Goal: Task Accomplishment & Management: Complete application form

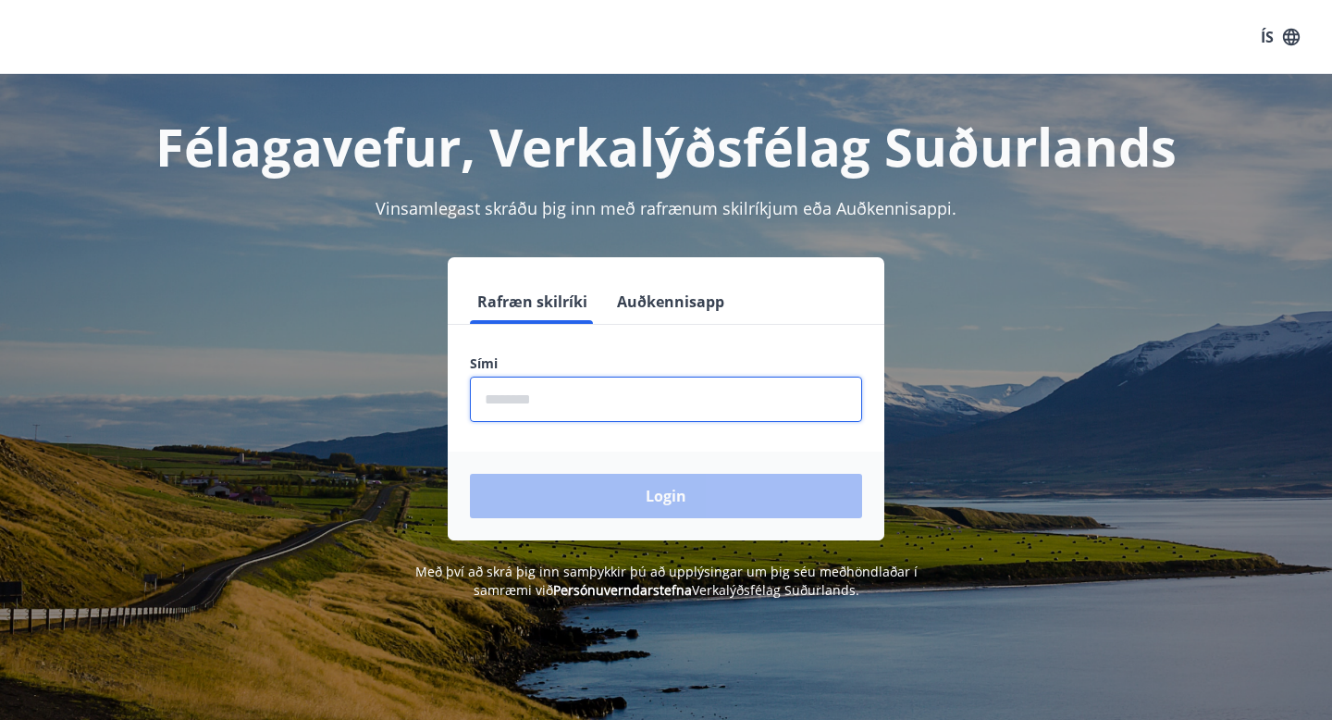
click at [622, 409] on input "phone" at bounding box center [666, 399] width 392 height 45
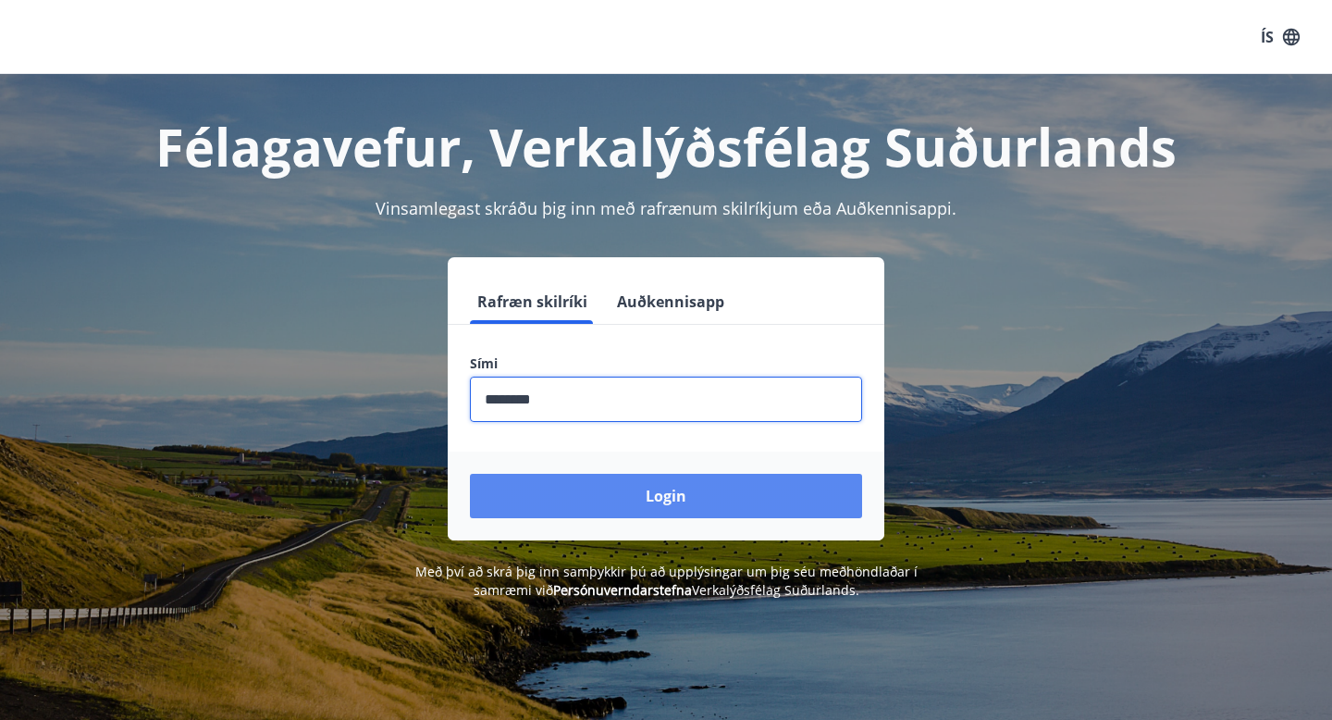
type input "********"
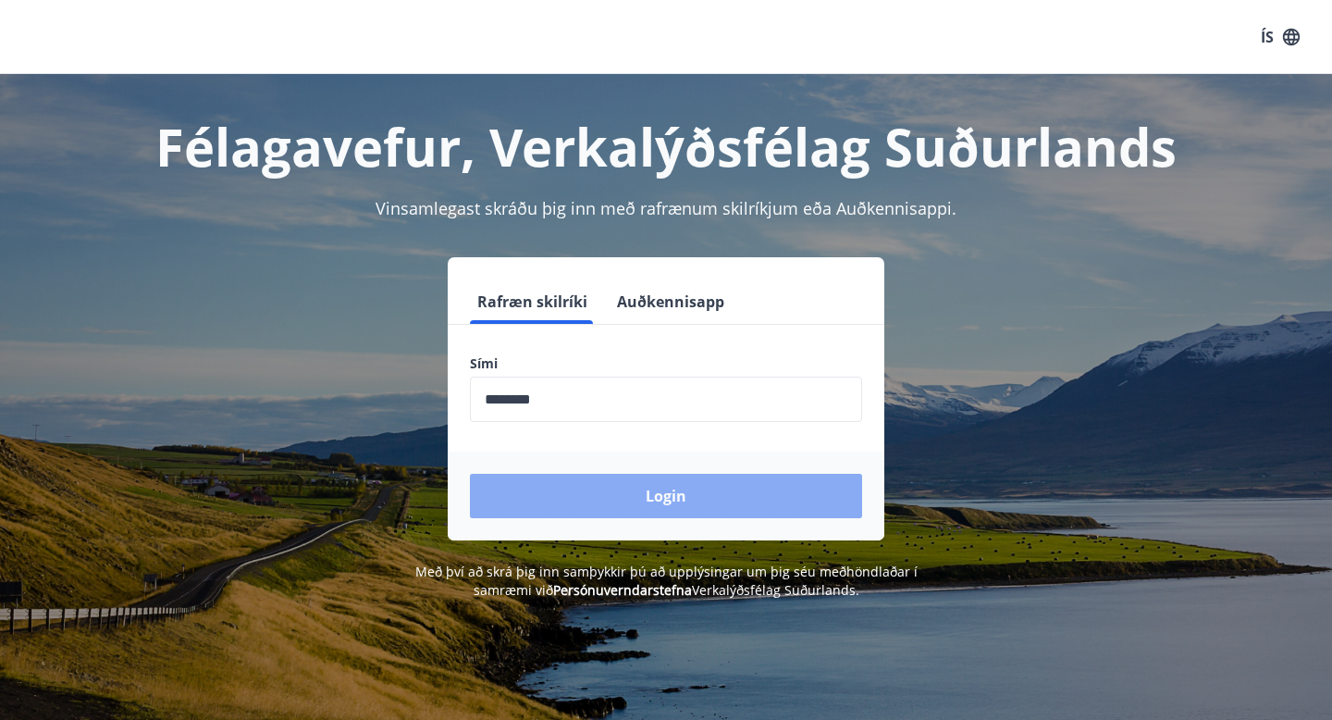
click at [725, 507] on button "Login" at bounding box center [666, 496] width 392 height 44
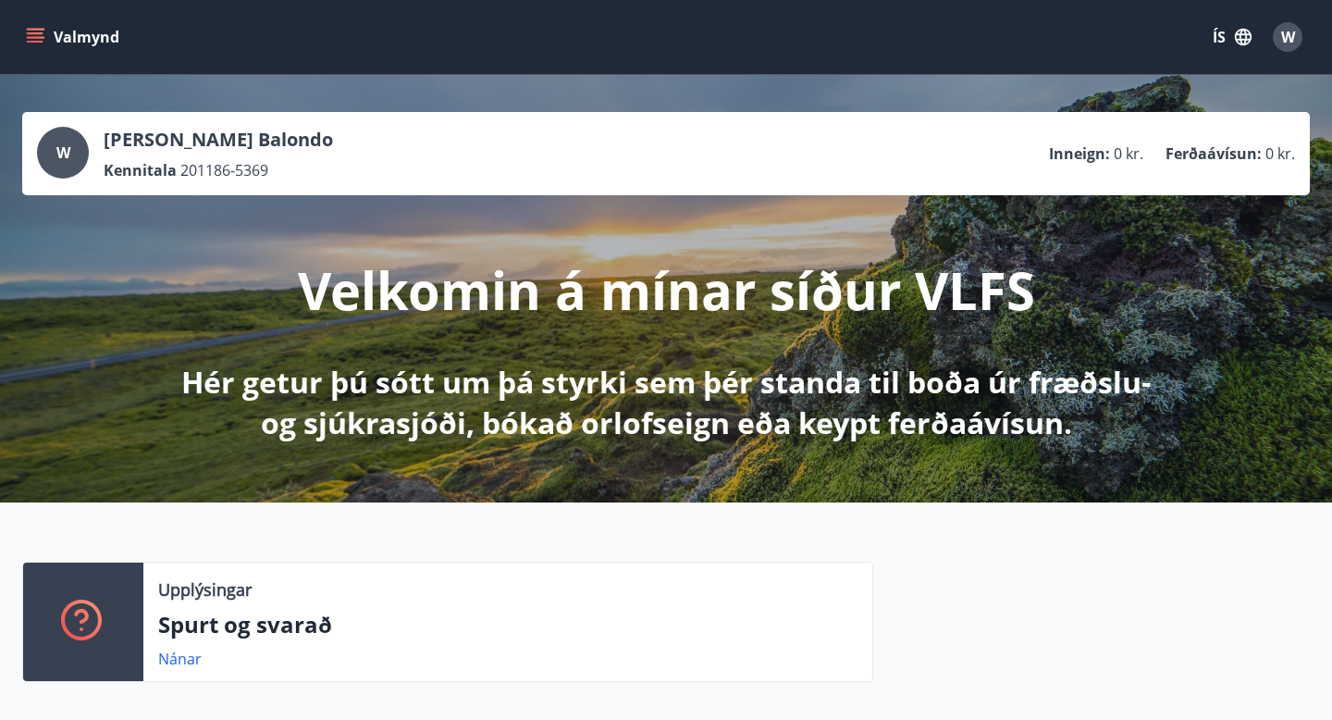
scroll to position [2, 0]
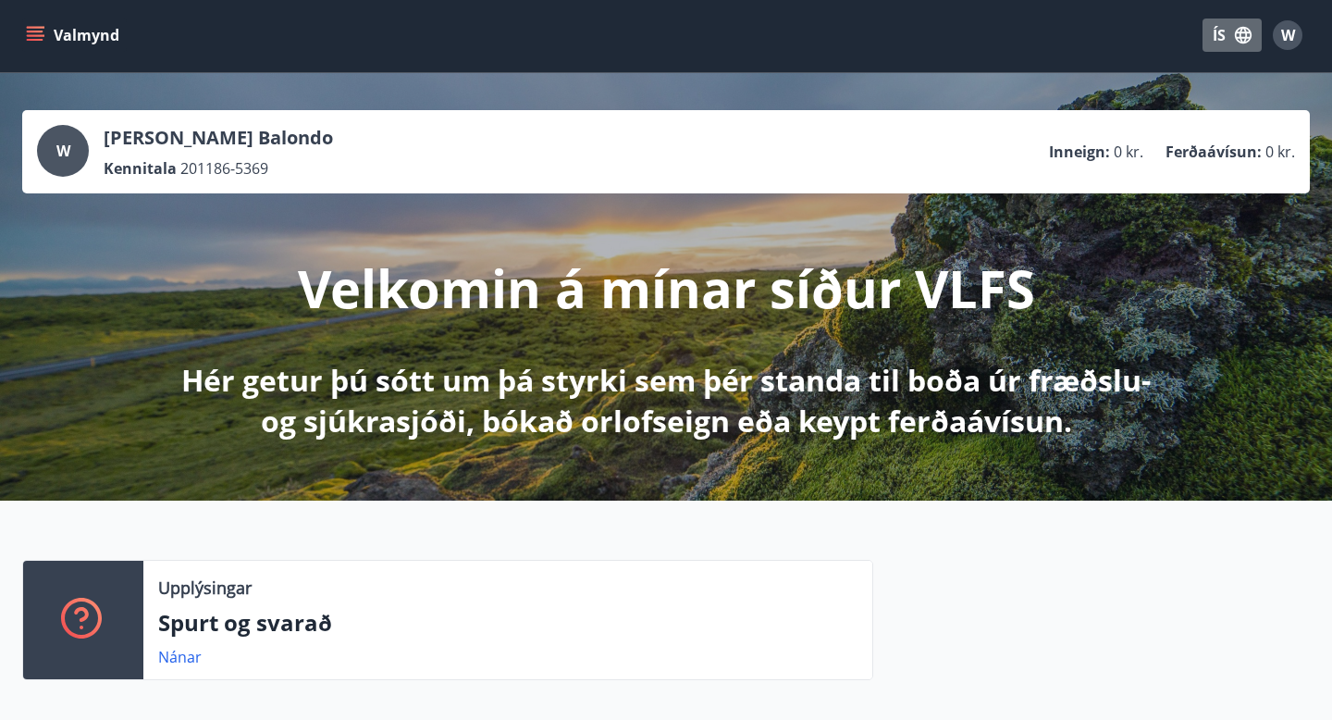
click at [1248, 33] on icon "button" at bounding box center [1243, 35] width 17 height 17
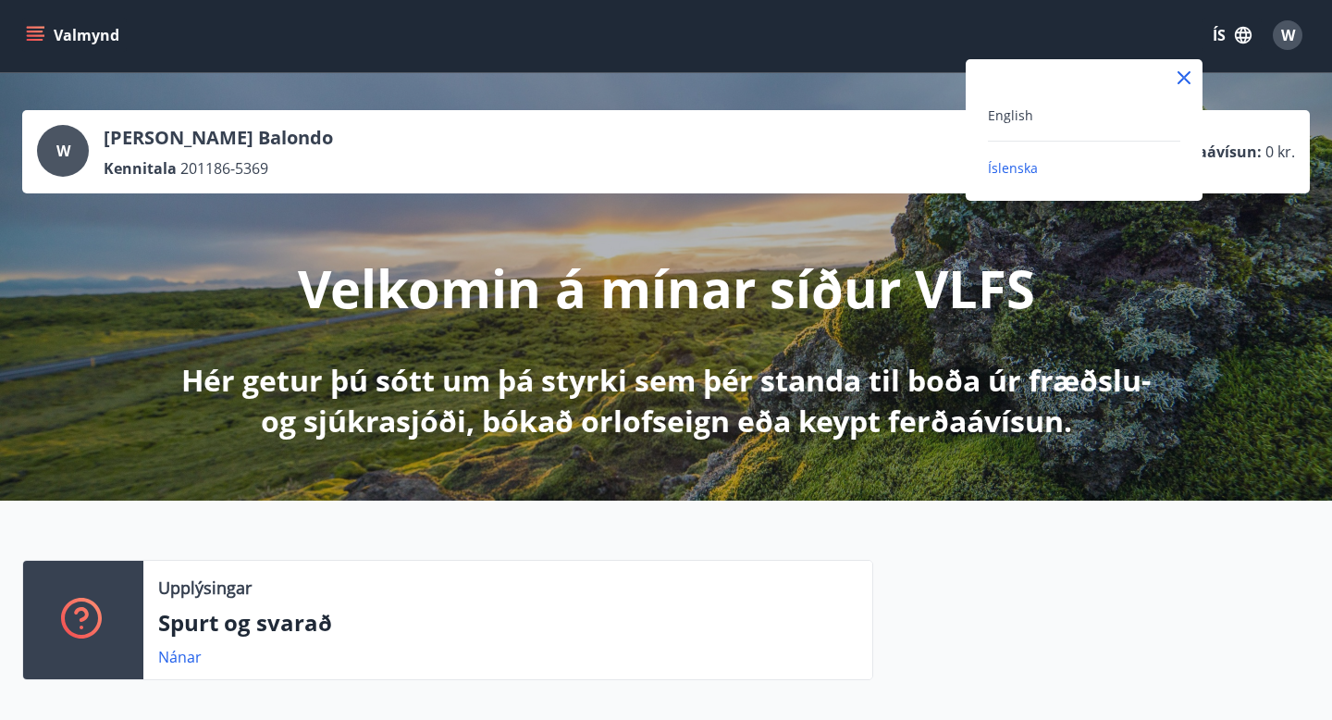
click at [1033, 115] on div "English" at bounding box center [1084, 115] width 192 height 22
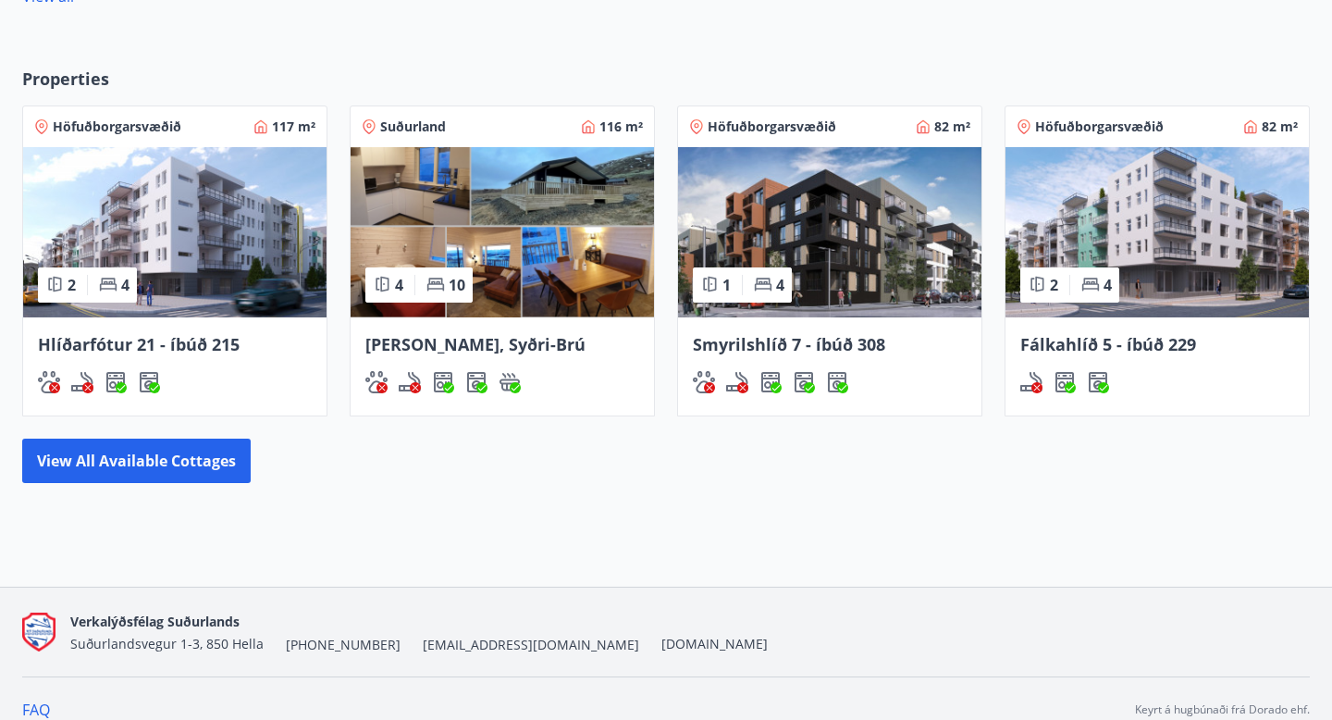
scroll to position [1109, 0]
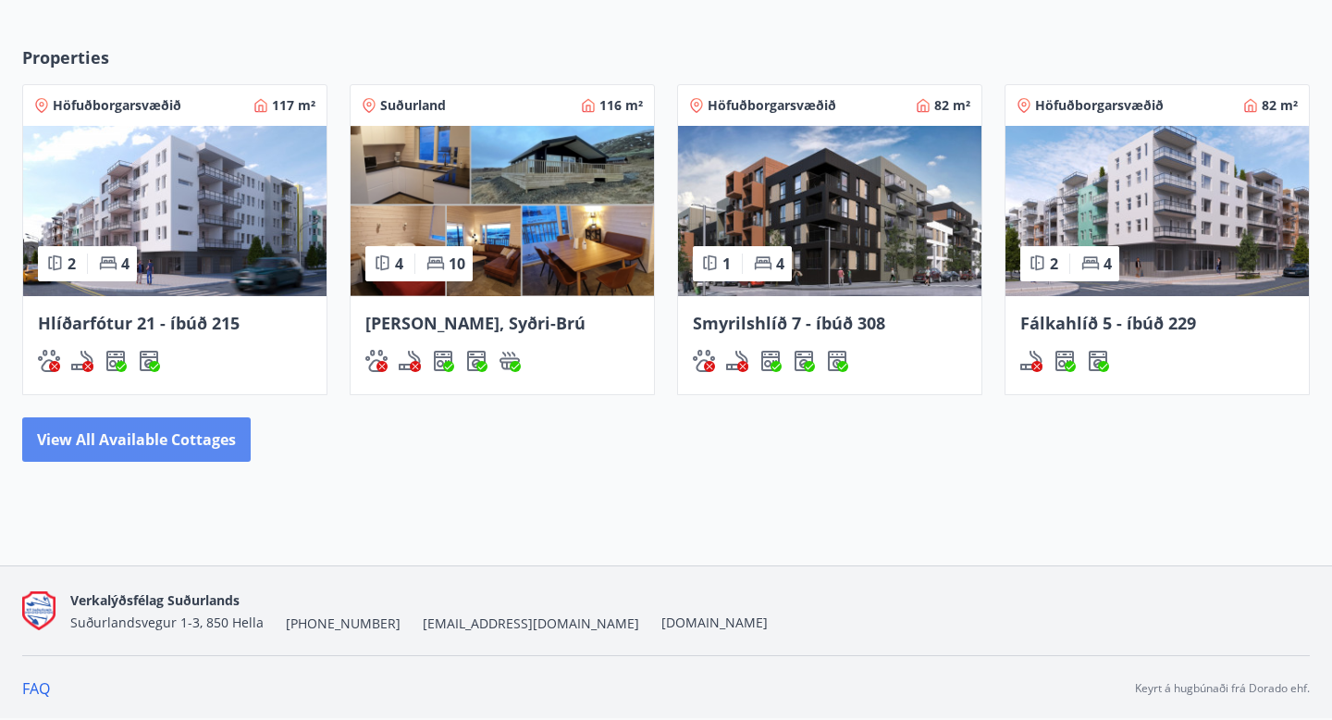
click at [95, 452] on button "View all available cottages" at bounding box center [136, 439] width 229 height 44
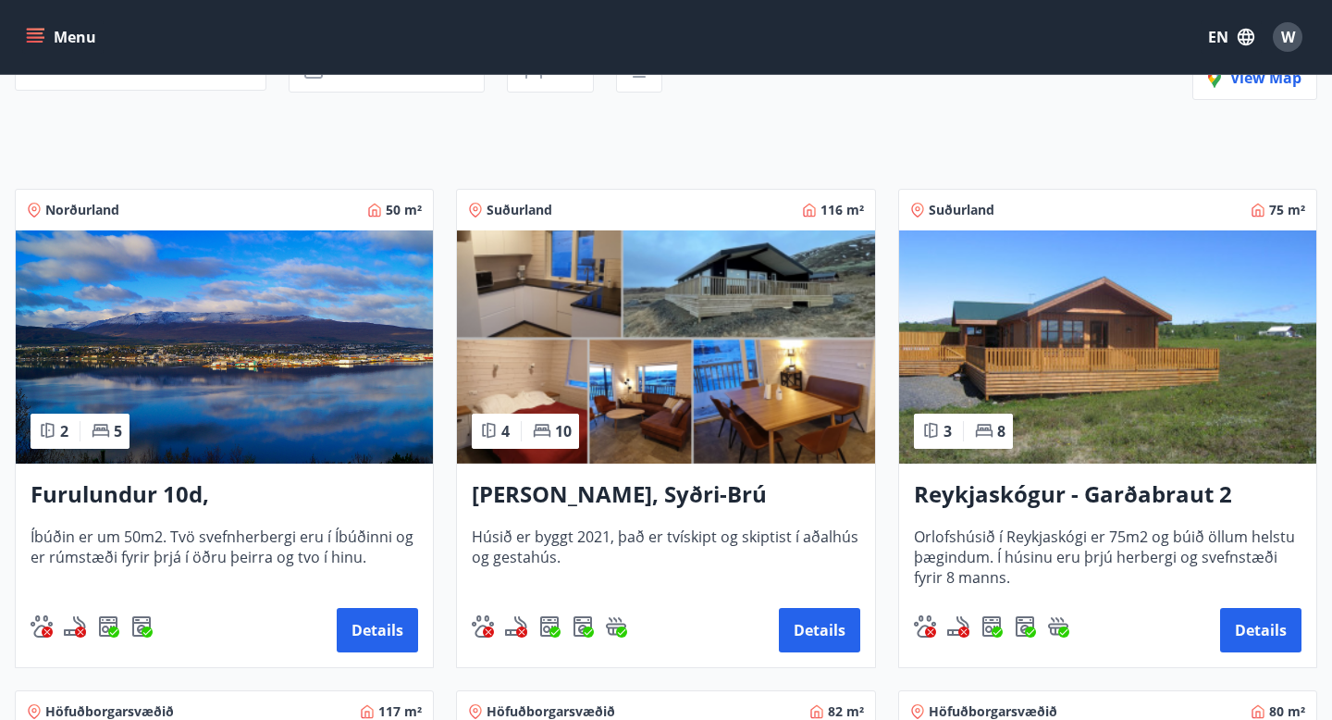
scroll to position [239, 0]
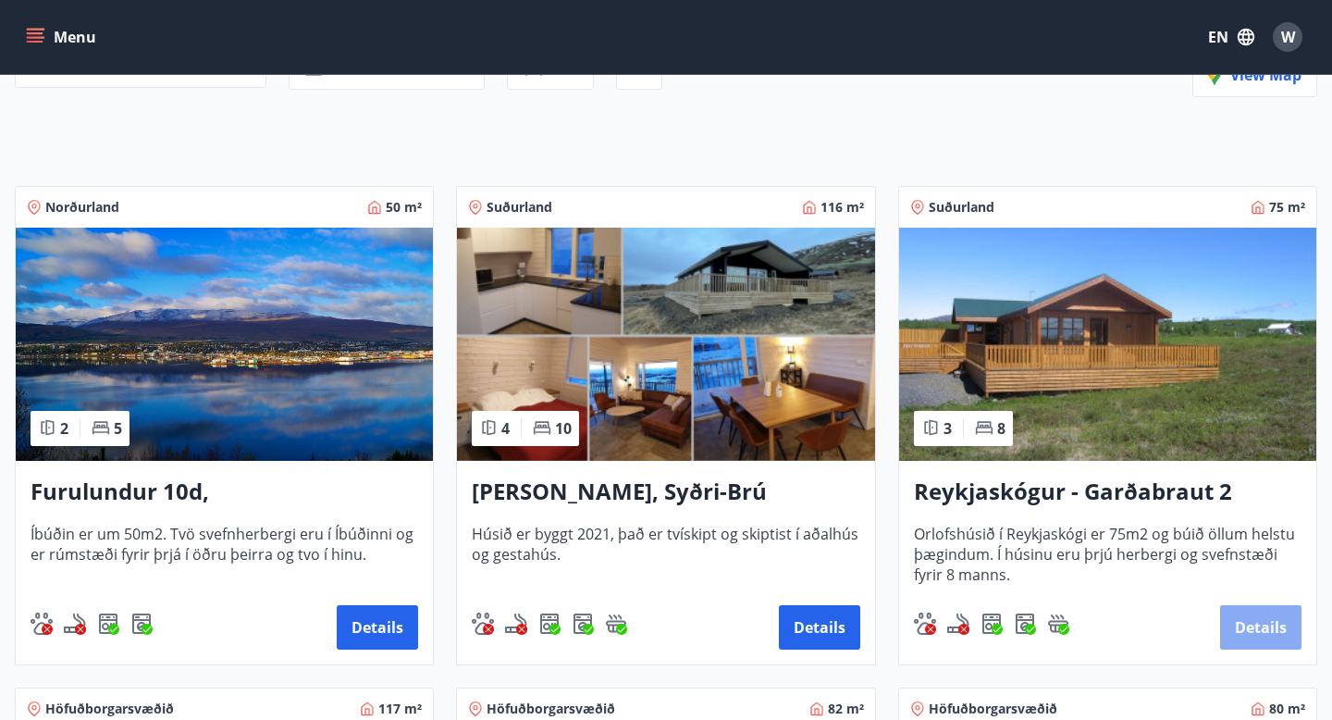
click at [1245, 627] on button "Details" at bounding box center [1260, 627] width 81 height 44
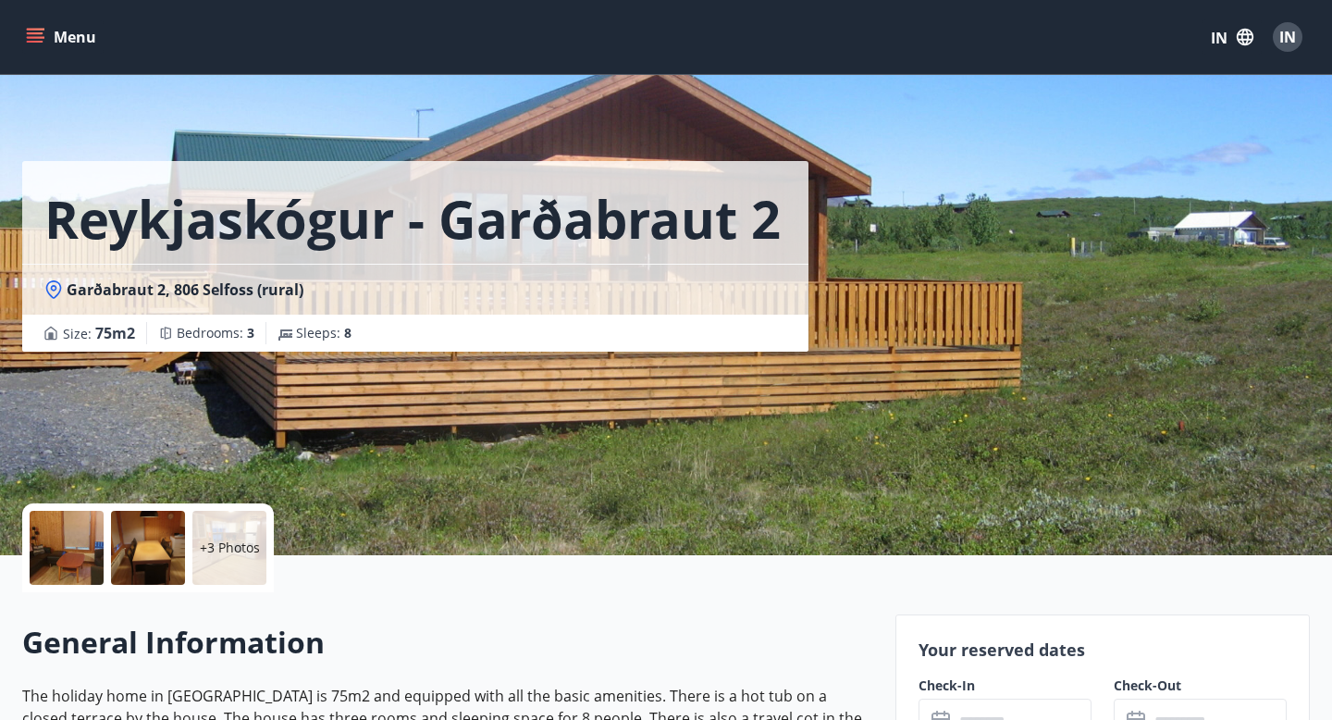
click at [31, 34] on icon "menu" at bounding box center [35, 37] width 19 height 19
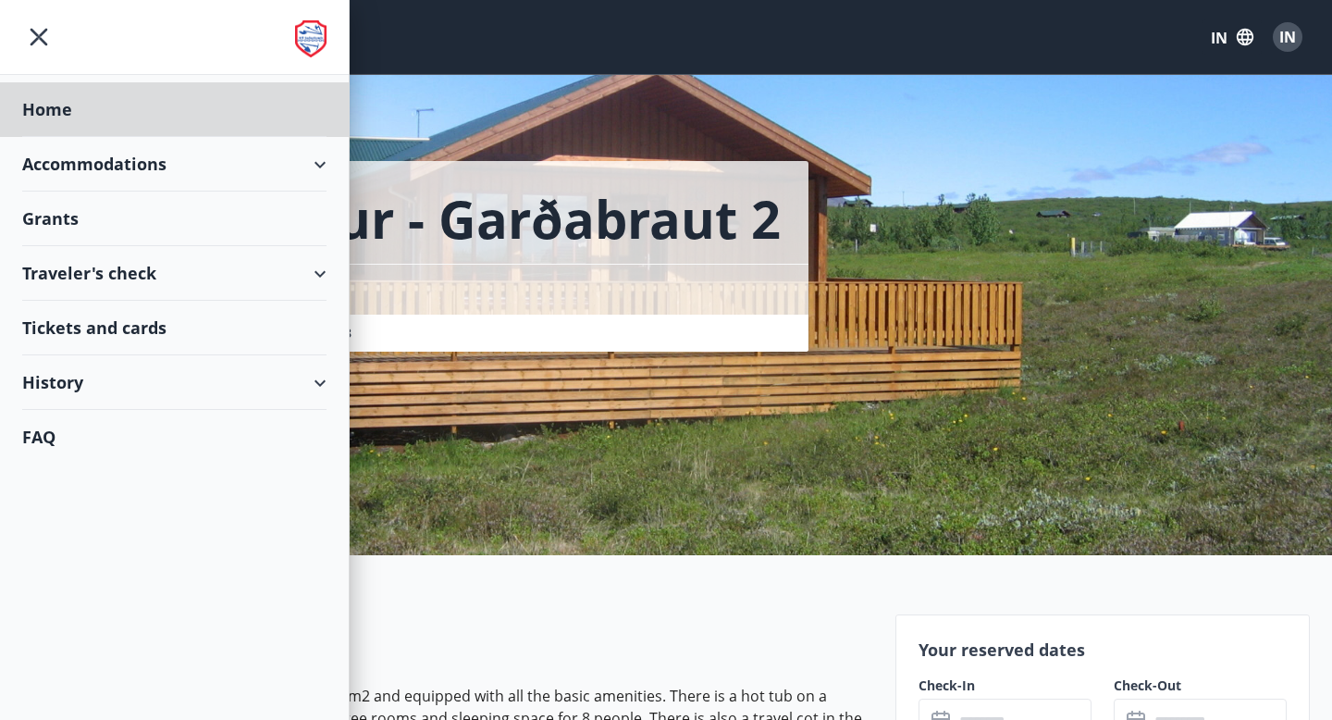
click at [60, 137] on div "Grants" at bounding box center [174, 109] width 304 height 55
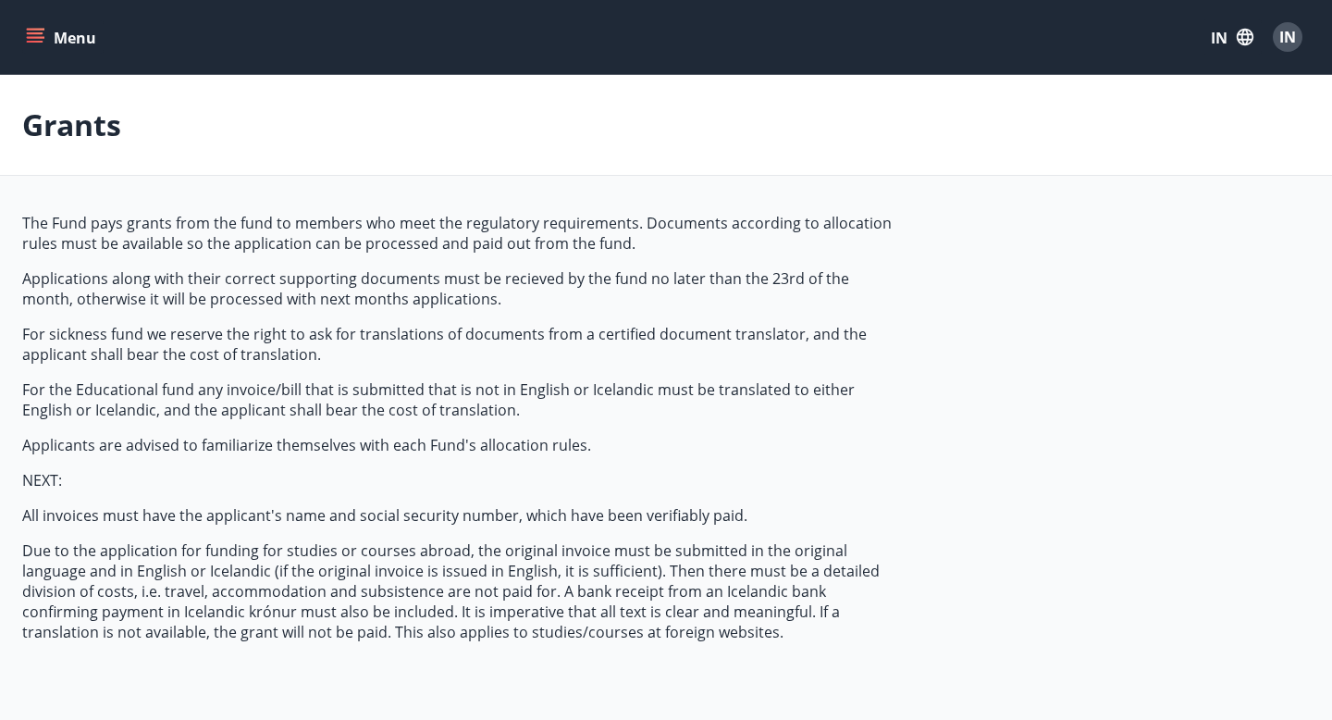
type input "***"
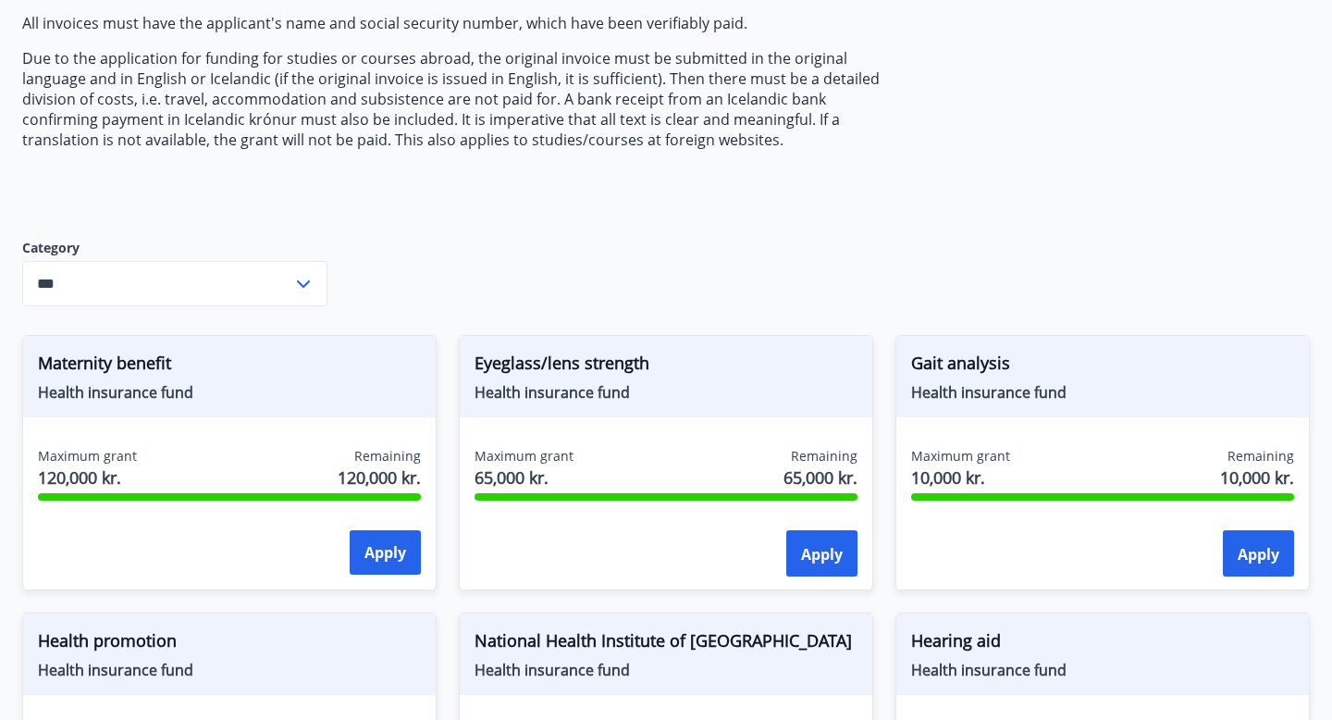
scroll to position [488, 0]
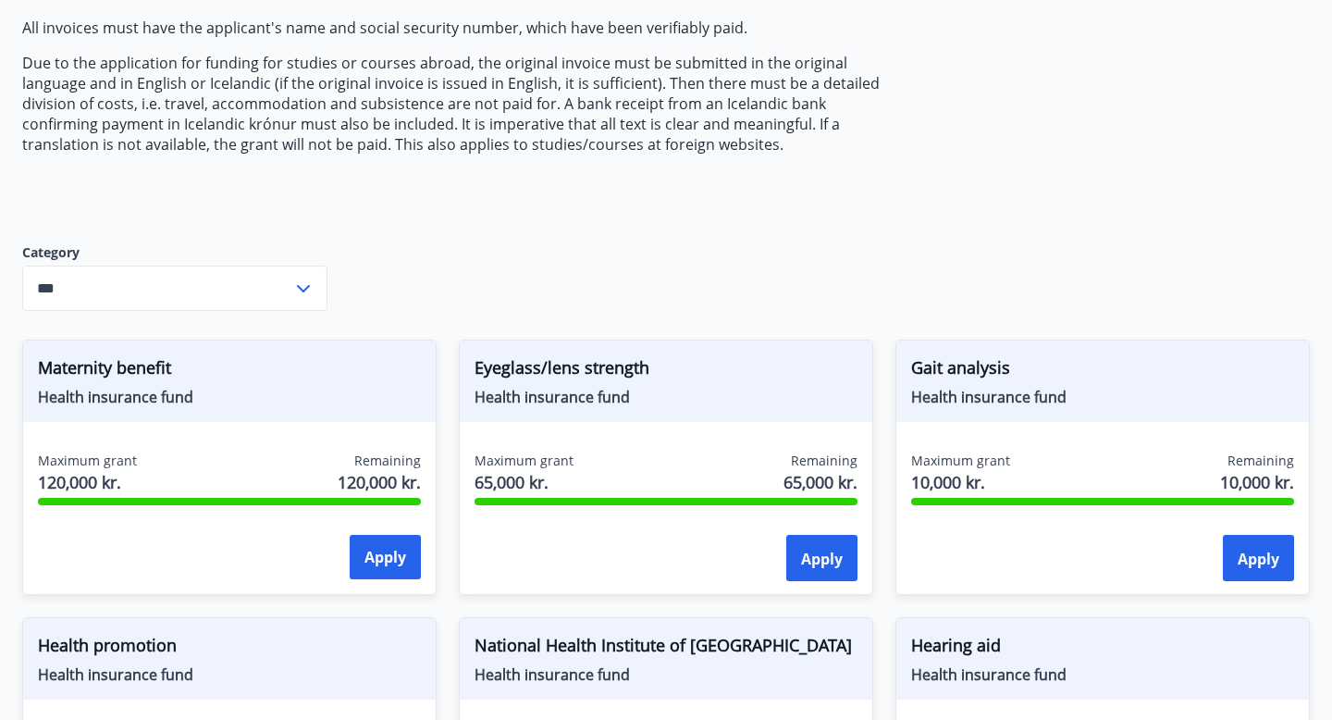
click at [309, 290] on icon at bounding box center [303, 289] width 22 height 22
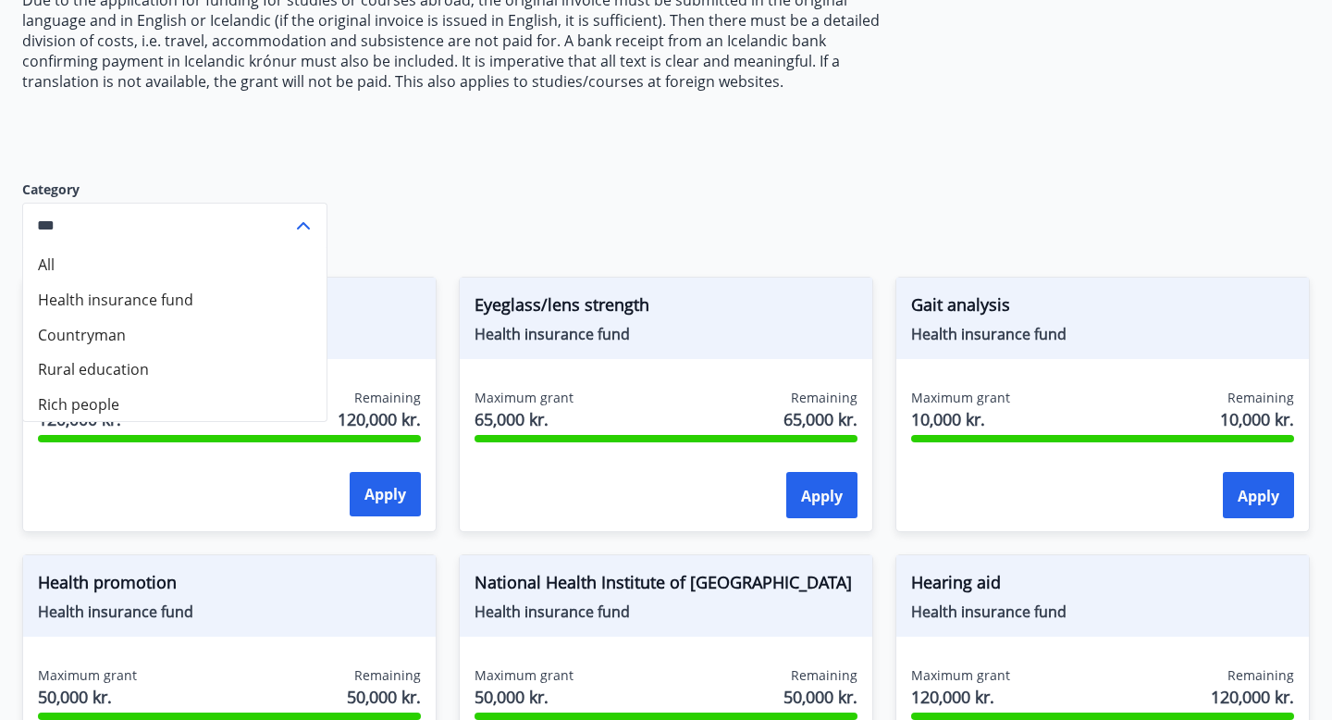
scroll to position [556, 0]
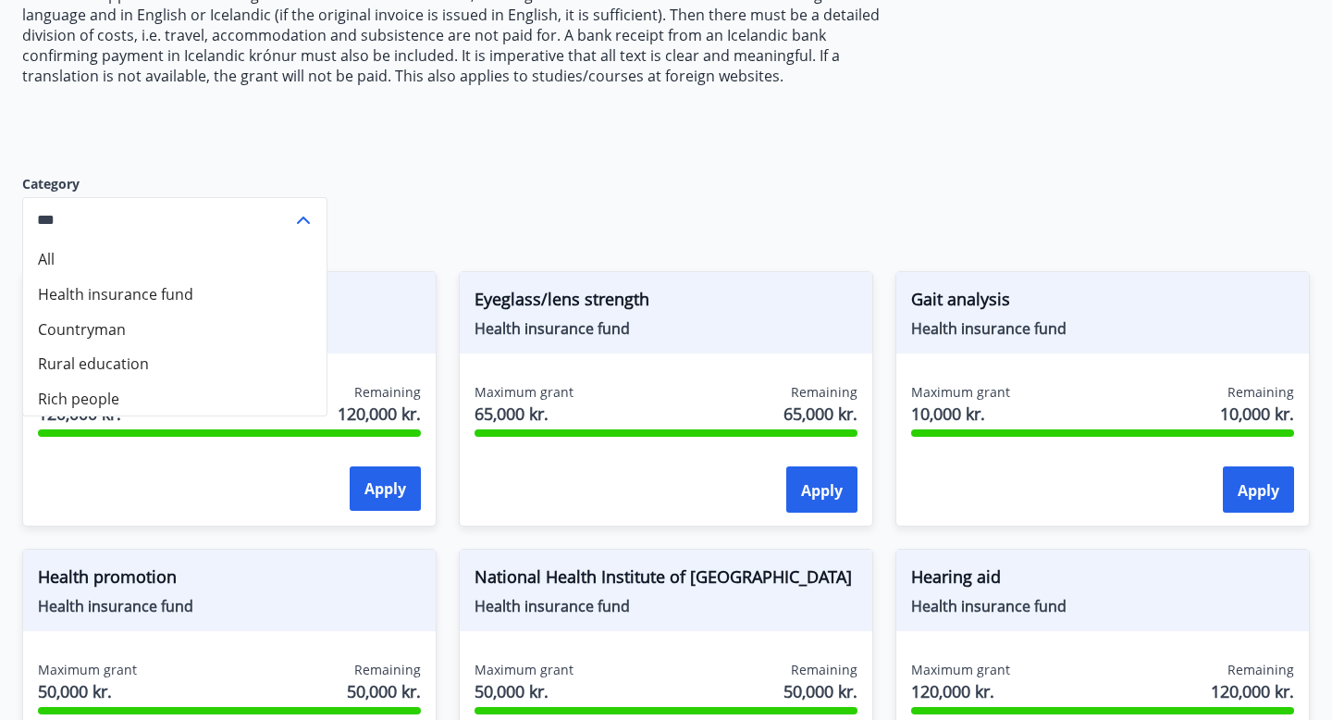
click at [711, 195] on div "The Fund pays grants from the fund to members who meet the regulatory requireme…" at bounding box center [666, 670] width 1288 height 2026
click at [812, 492] on font "Apply" at bounding box center [822, 490] width 42 height 20
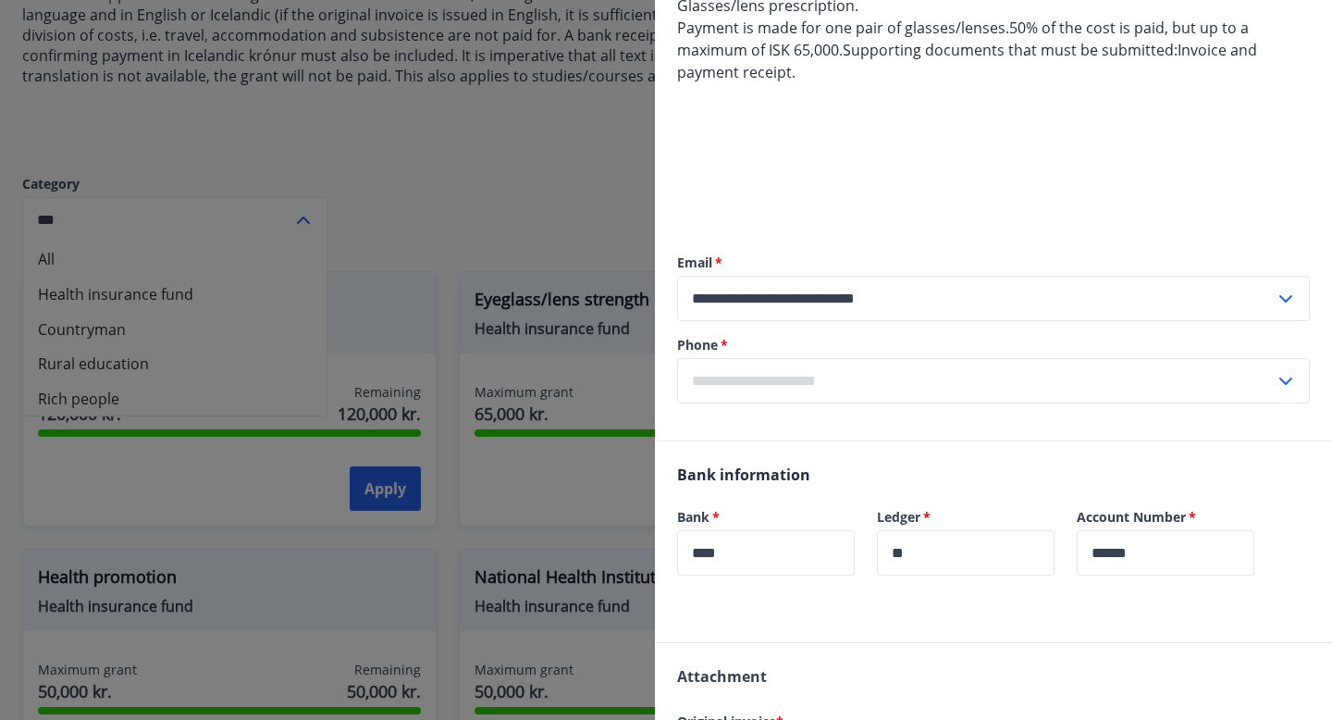
scroll to position [208, 0]
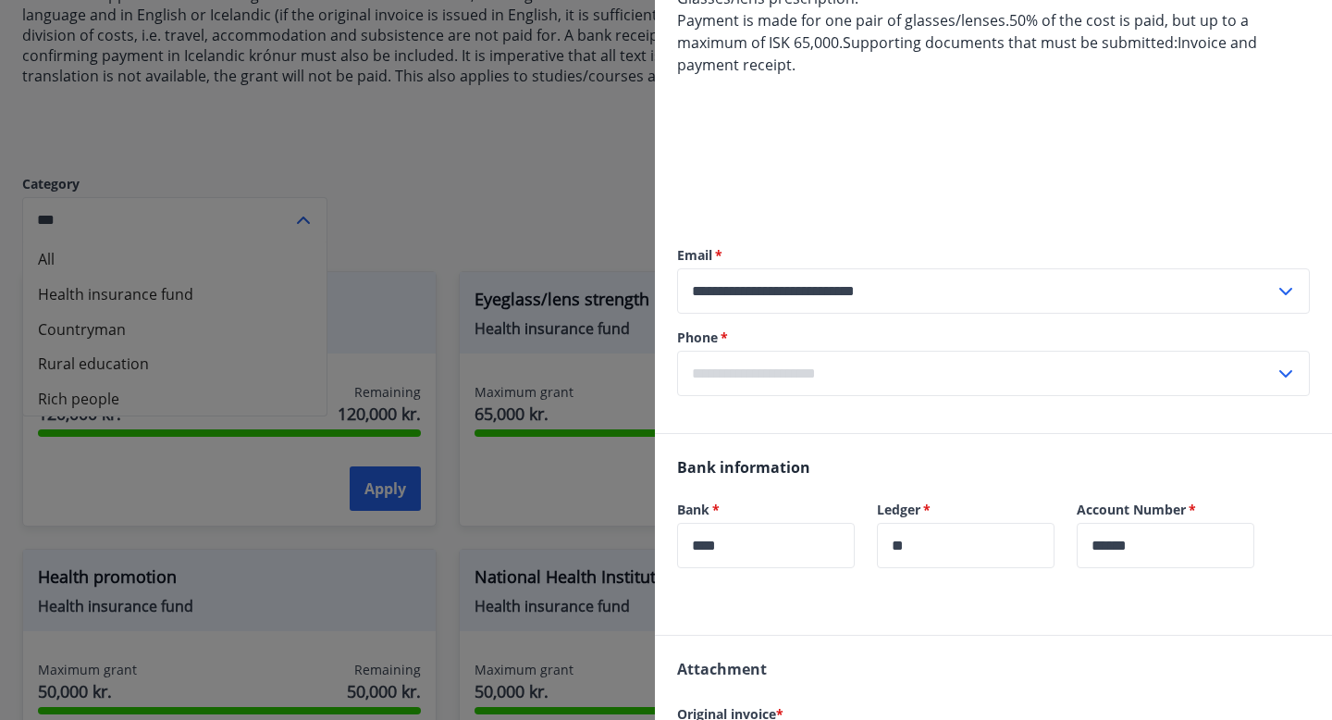
click at [926, 377] on input "text" at bounding box center [976, 373] width 598 height 45
click at [936, 186] on div "Glasses/lens prescription. Payment is made for one pair of glasses/lenses. 50% …" at bounding box center [993, 98] width 633 height 222
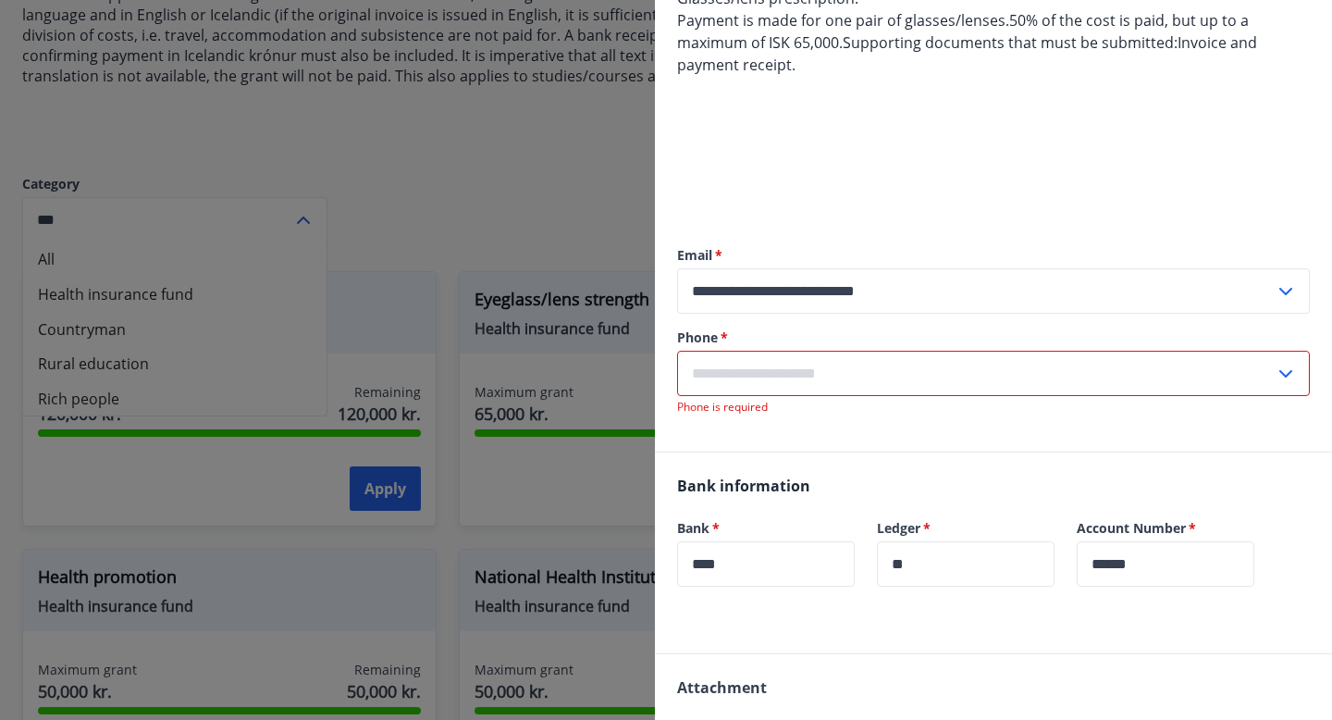
click at [702, 376] on input "text" at bounding box center [976, 373] width 598 height 45
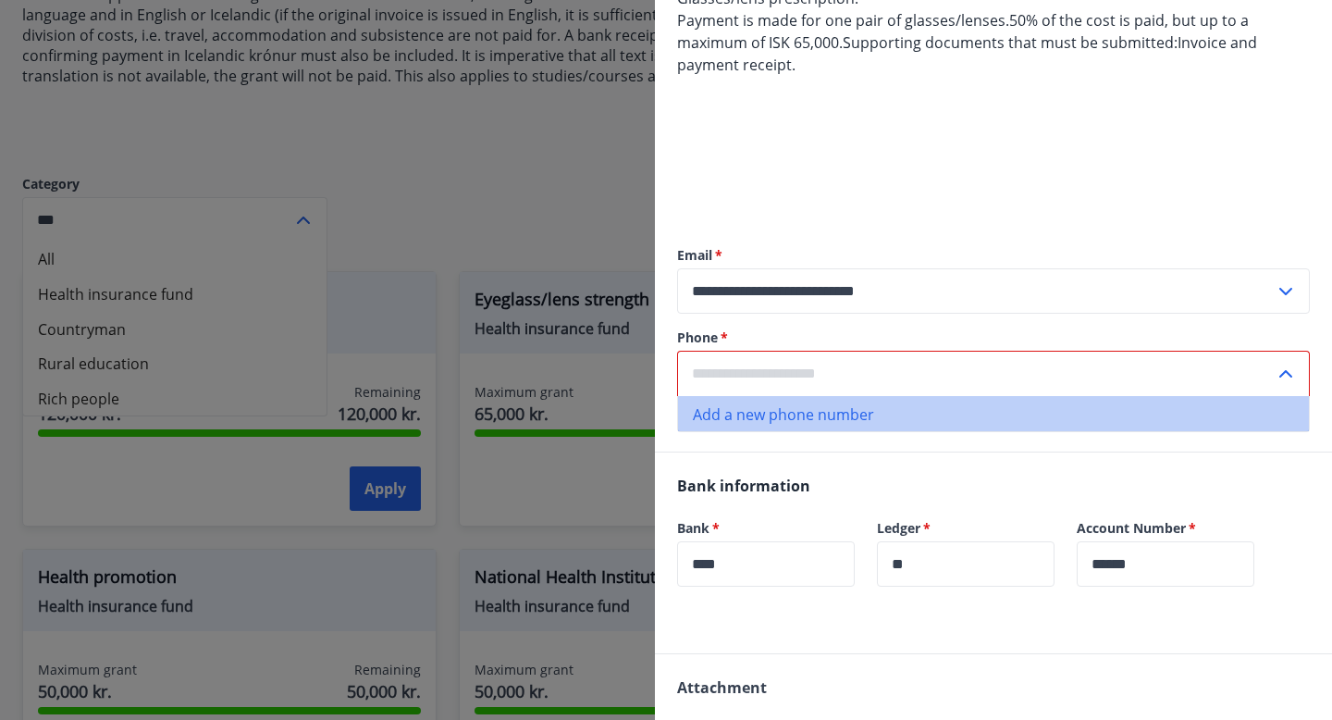
click at [831, 415] on font "Add a new phone number" at bounding box center [783, 414] width 181 height 20
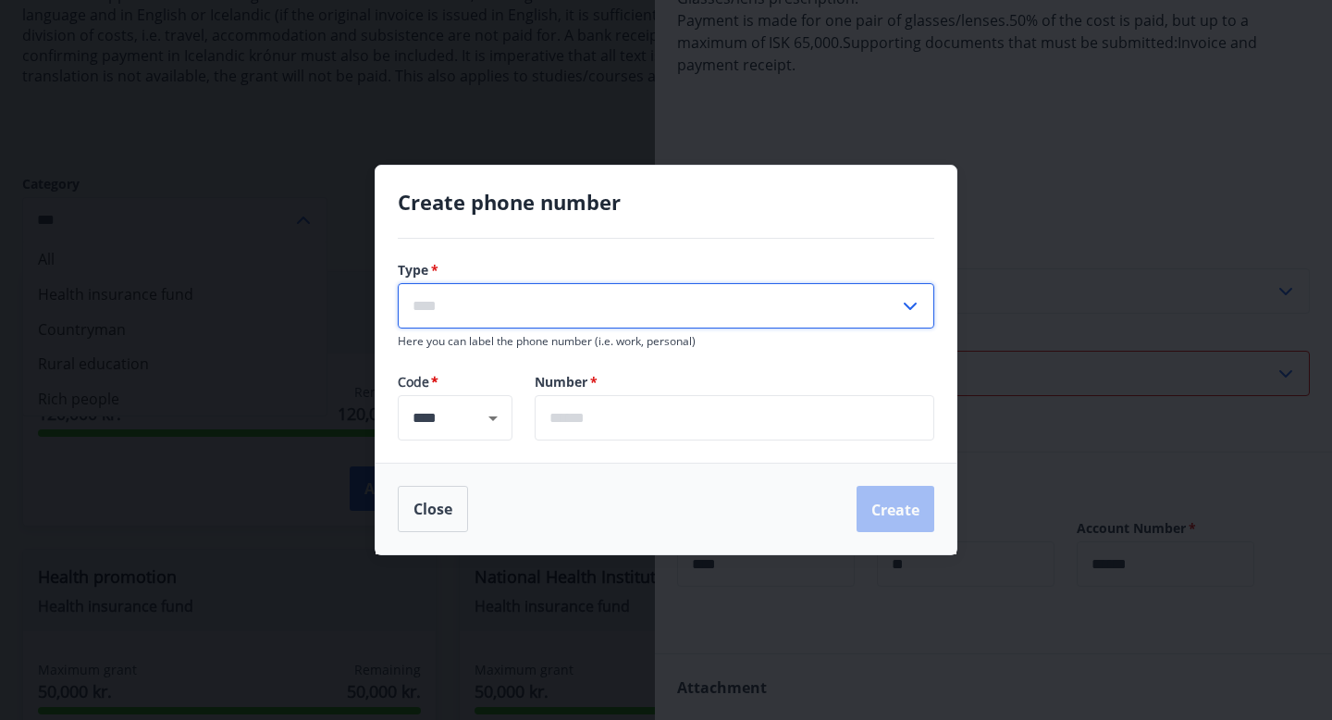
click at [484, 318] on input "text" at bounding box center [648, 305] width 501 height 45
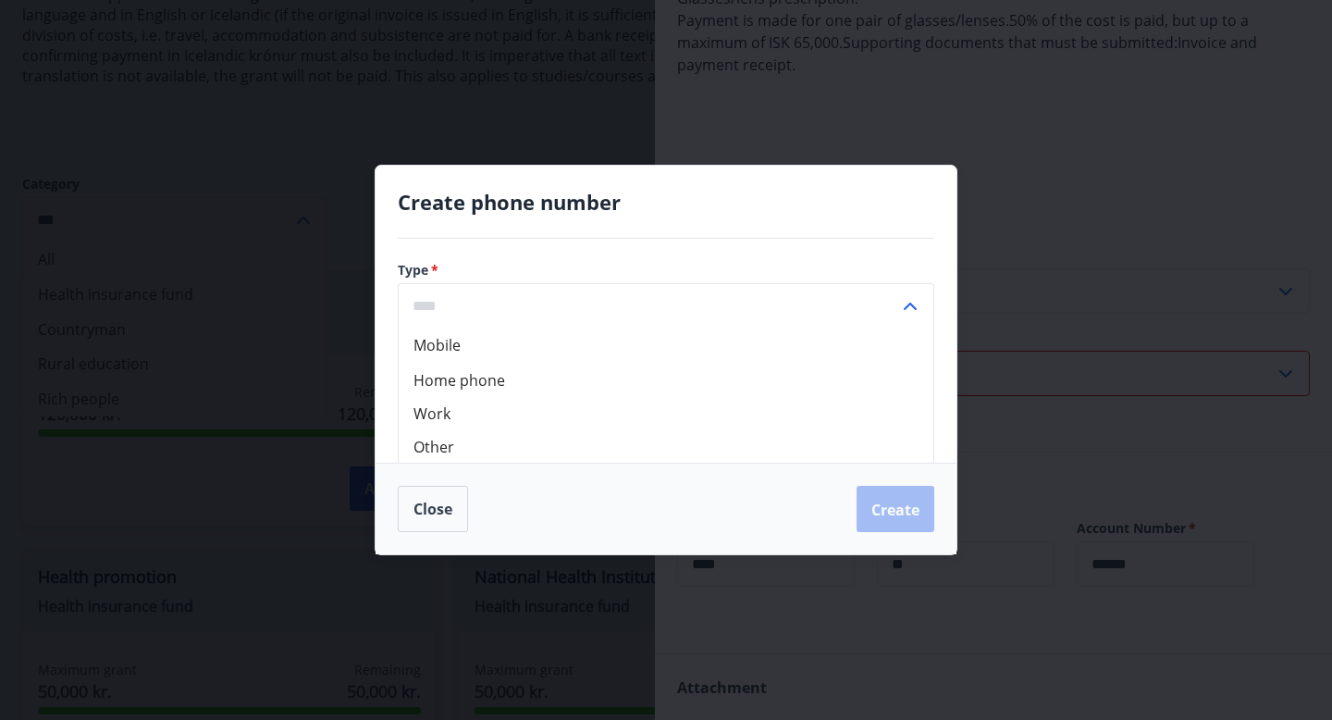
click at [462, 342] on li "Mobile" at bounding box center [666, 344] width 535 height 33
type input "******"
click at [588, 428] on input "text" at bounding box center [735, 417] width 400 height 45
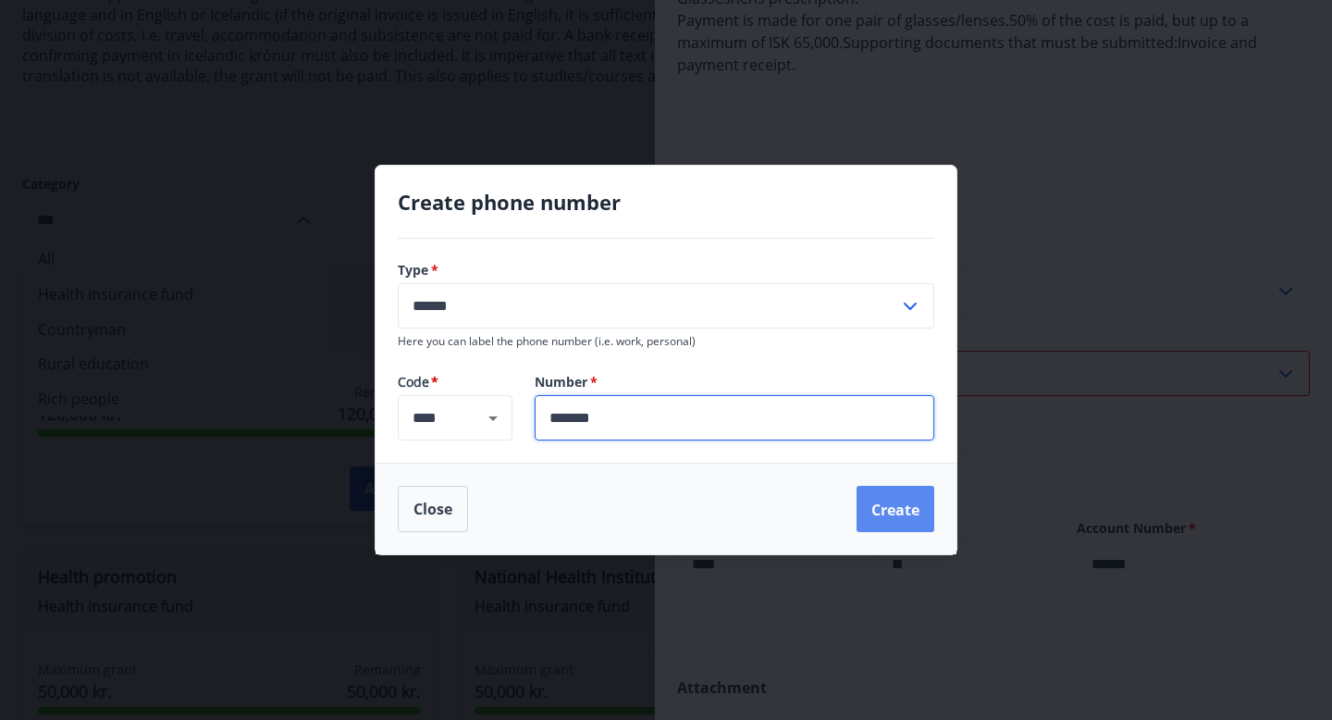
type input "*******"
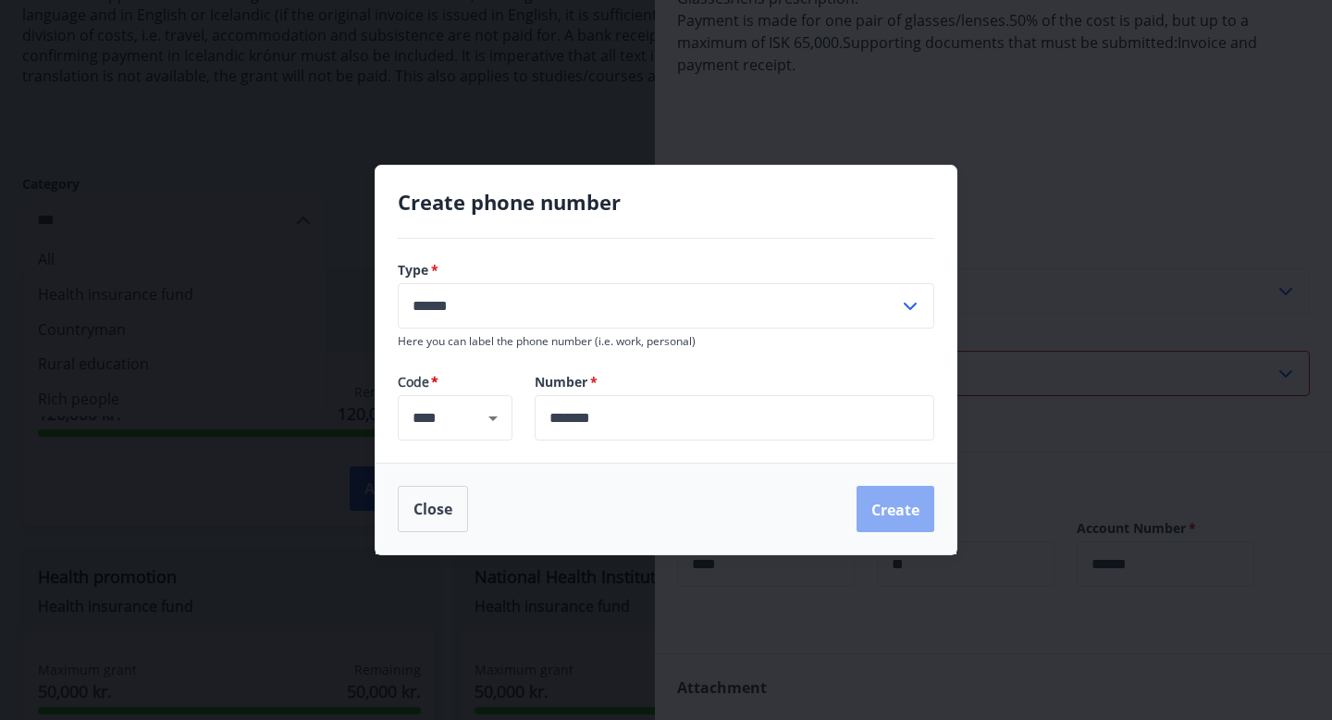
click at [894, 515] on font "Create" at bounding box center [896, 510] width 48 height 20
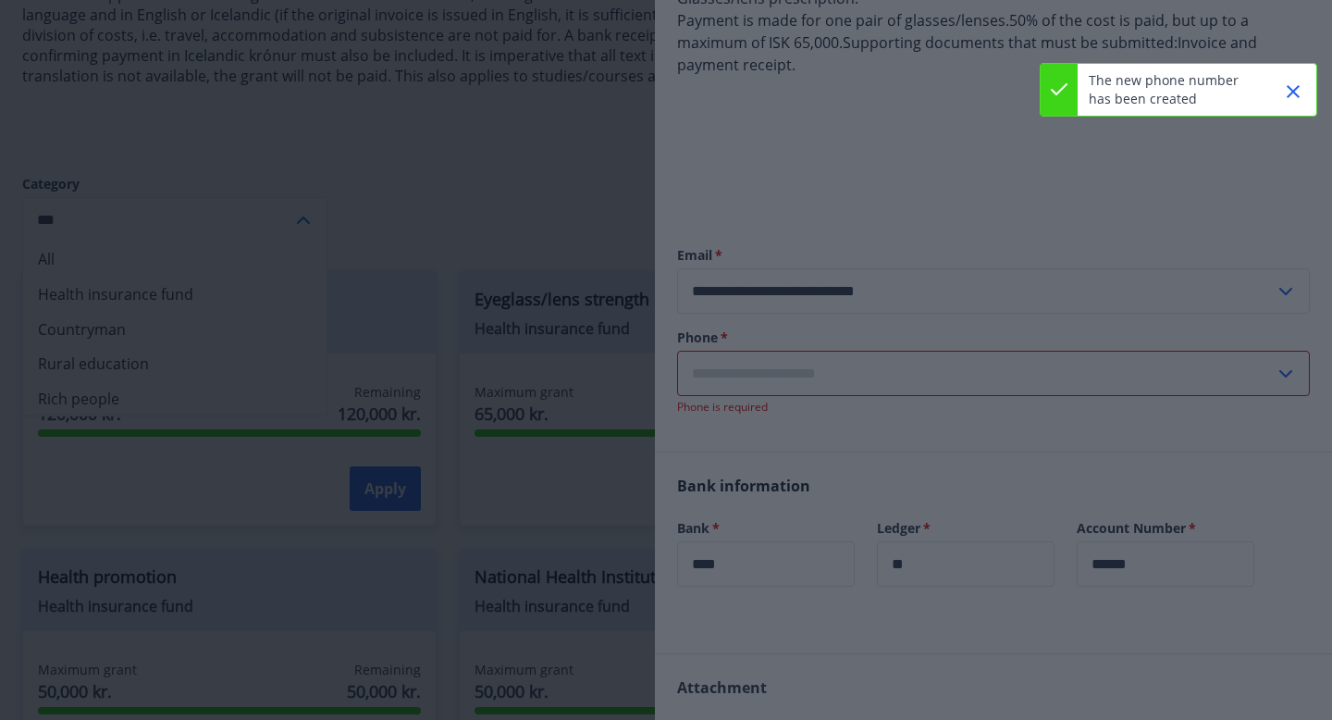
type input "**********"
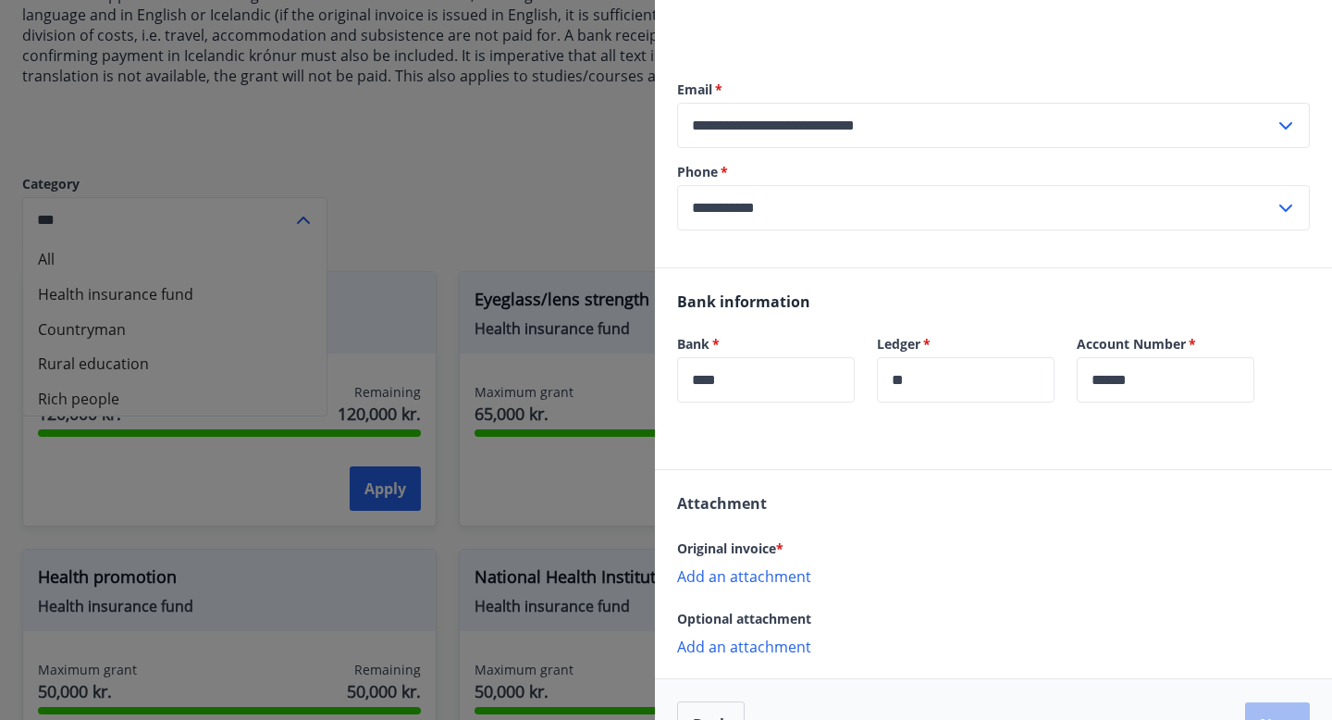
scroll to position [424, 0]
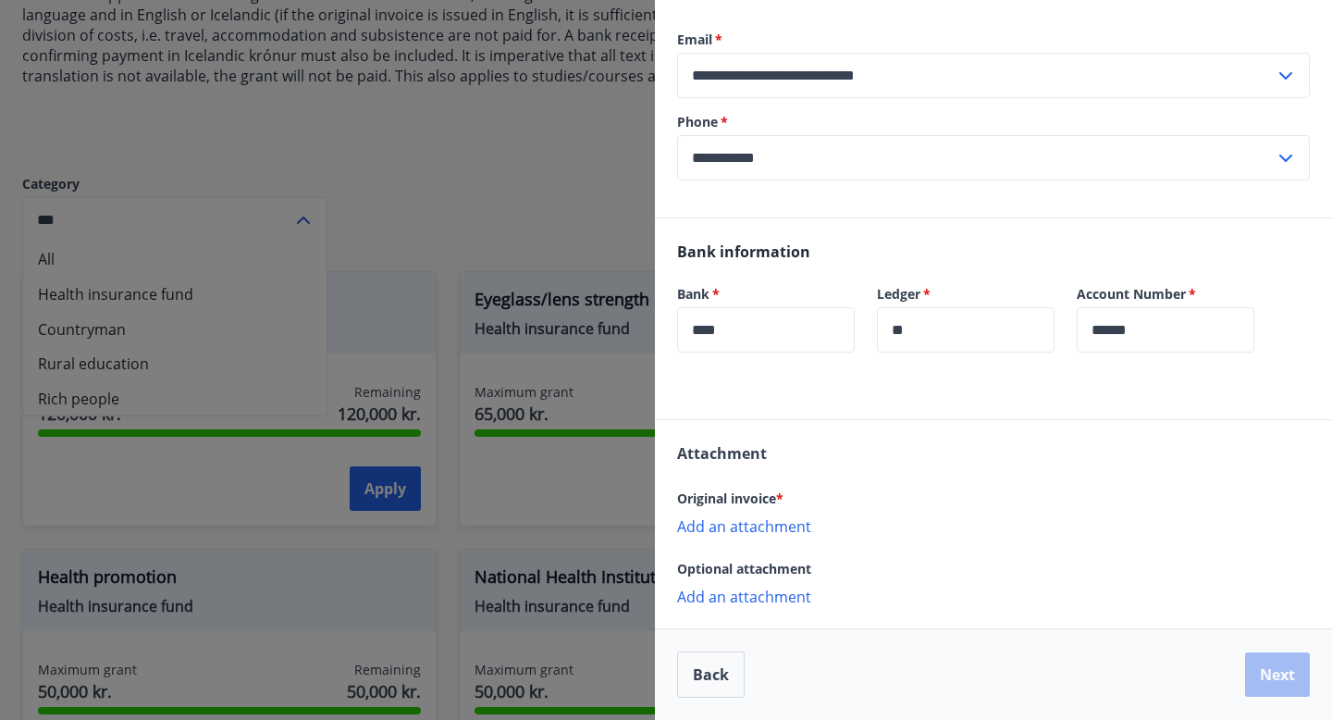
click at [724, 529] on p "Add an attachment" at bounding box center [993, 525] width 633 height 19
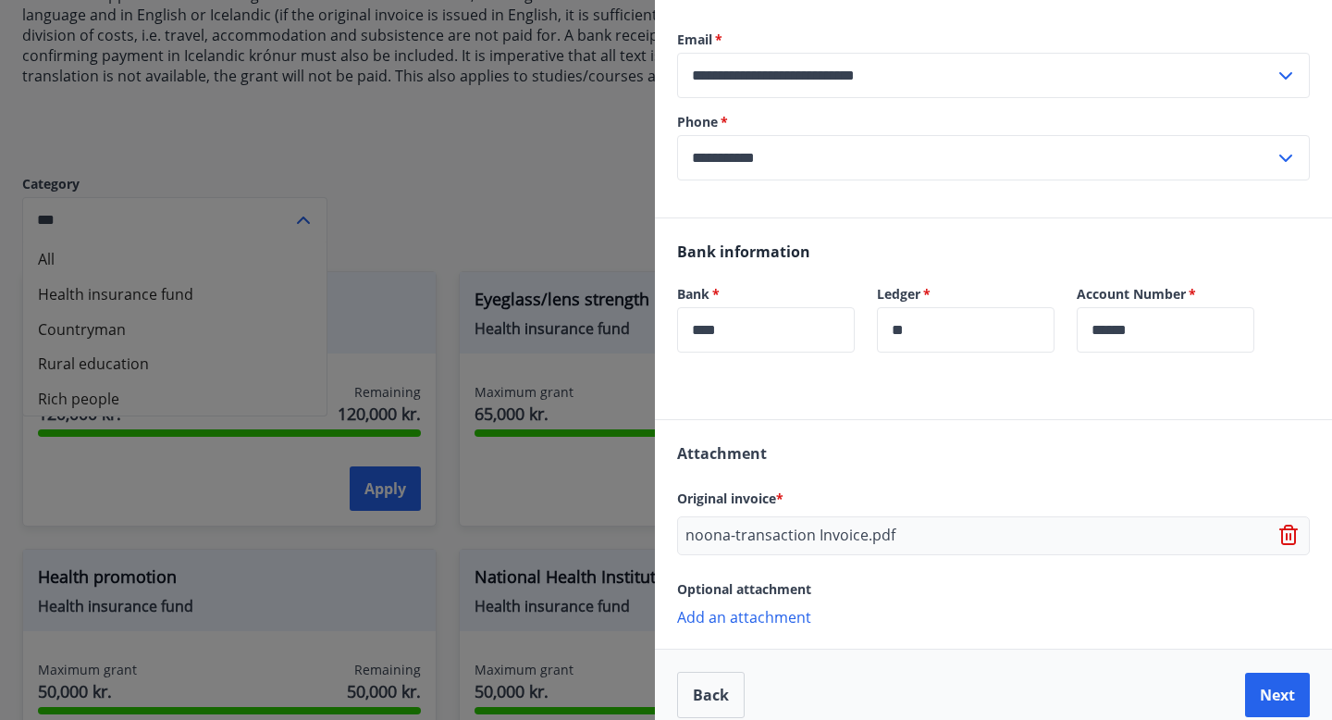
scroll to position [444, 0]
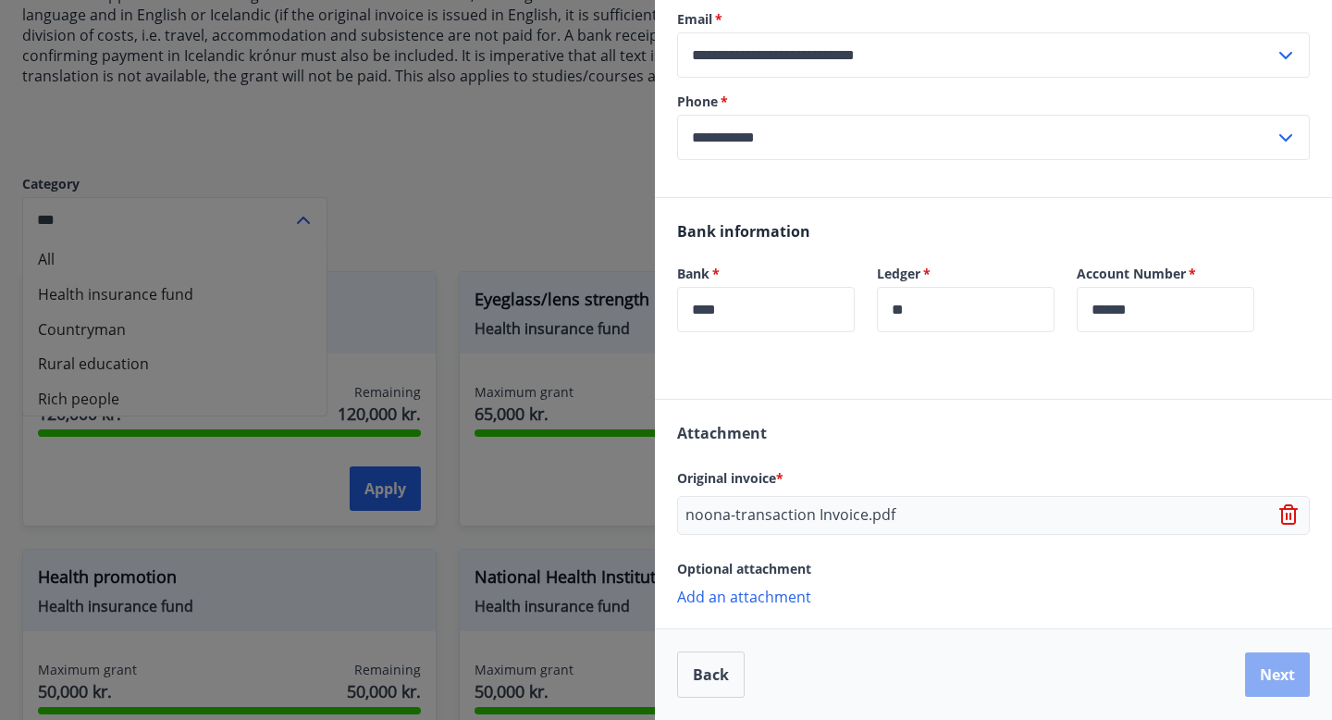
click at [1280, 677] on button "Next" at bounding box center [1277, 674] width 65 height 44
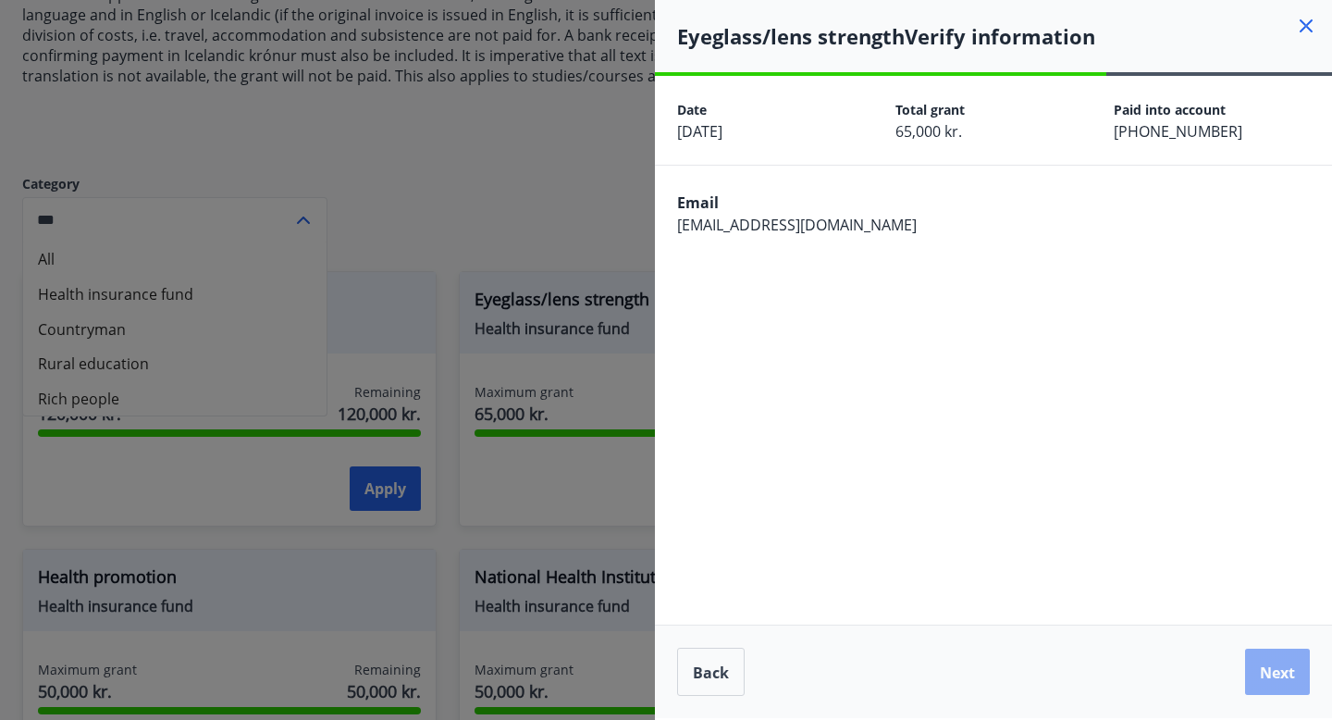
click at [1274, 678] on font "Next" at bounding box center [1277, 672] width 35 height 20
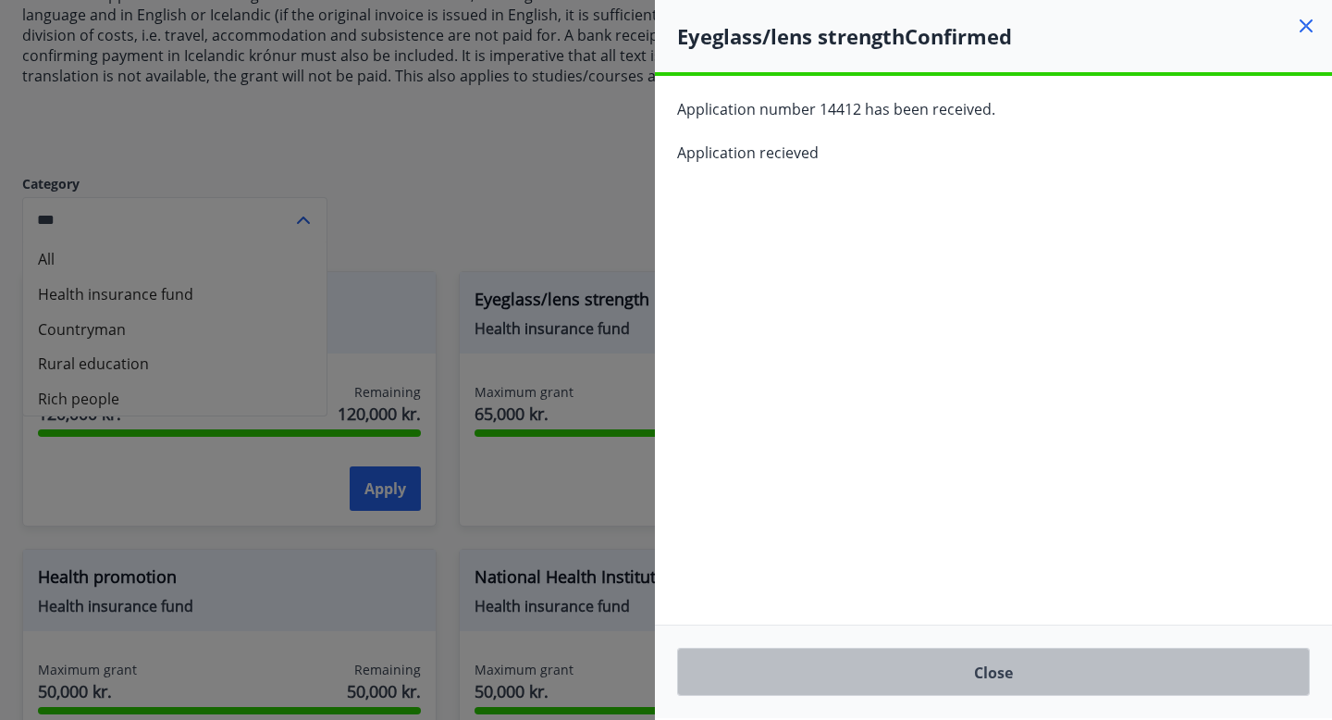
click at [1038, 684] on button "Close" at bounding box center [993, 672] width 633 height 48
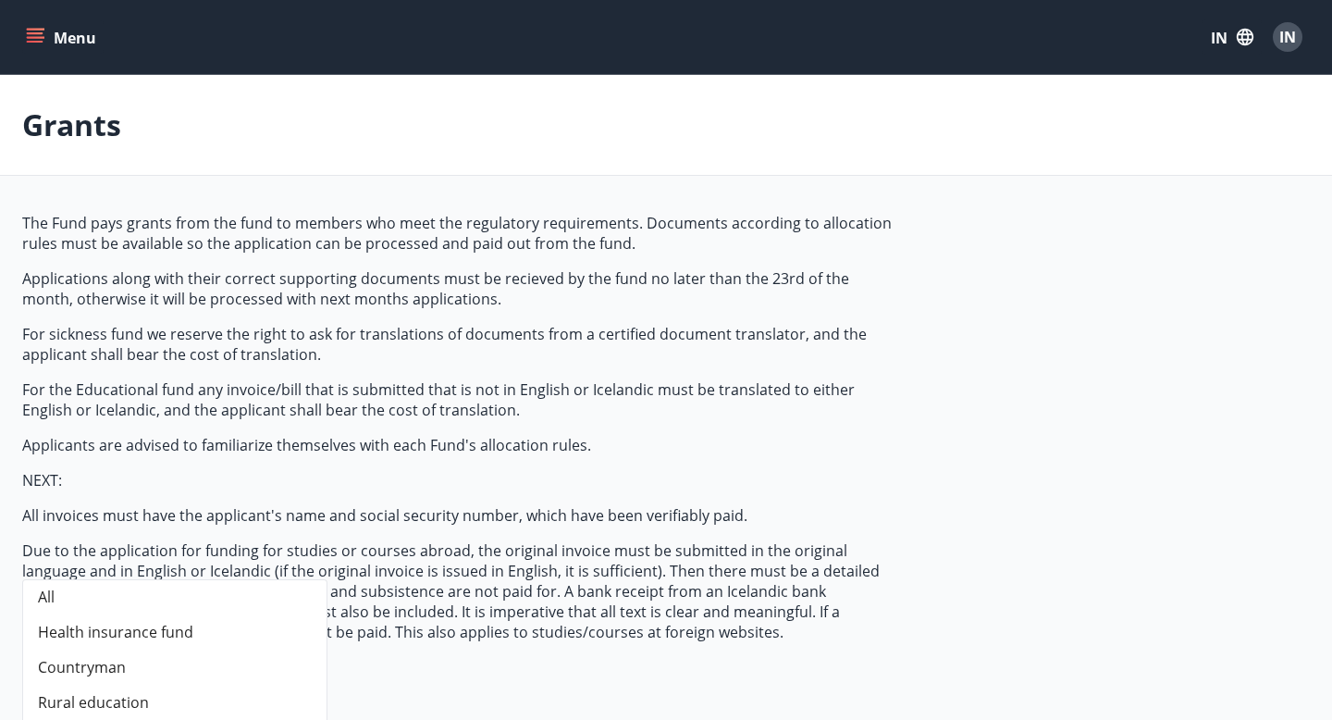
click at [37, 35] on icon "menu" at bounding box center [35, 37] width 19 height 19
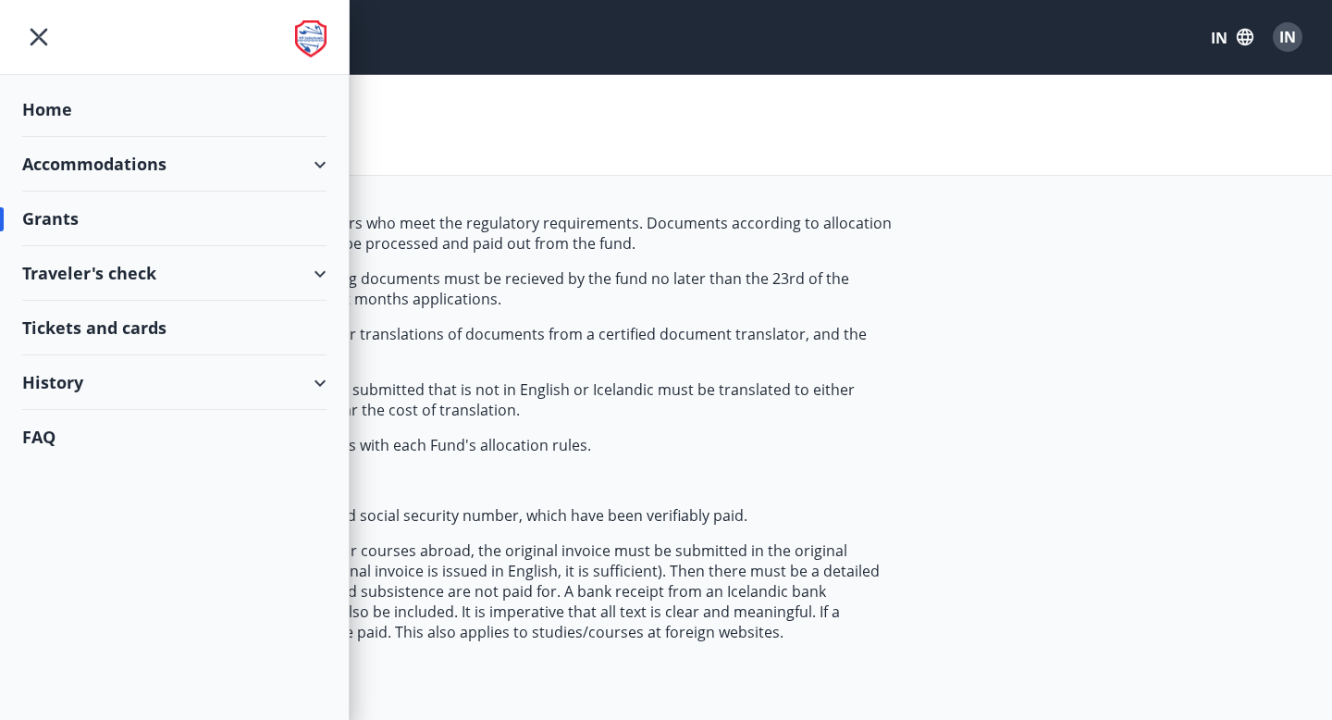
click at [319, 268] on div "Traveler's check" at bounding box center [174, 273] width 304 height 55
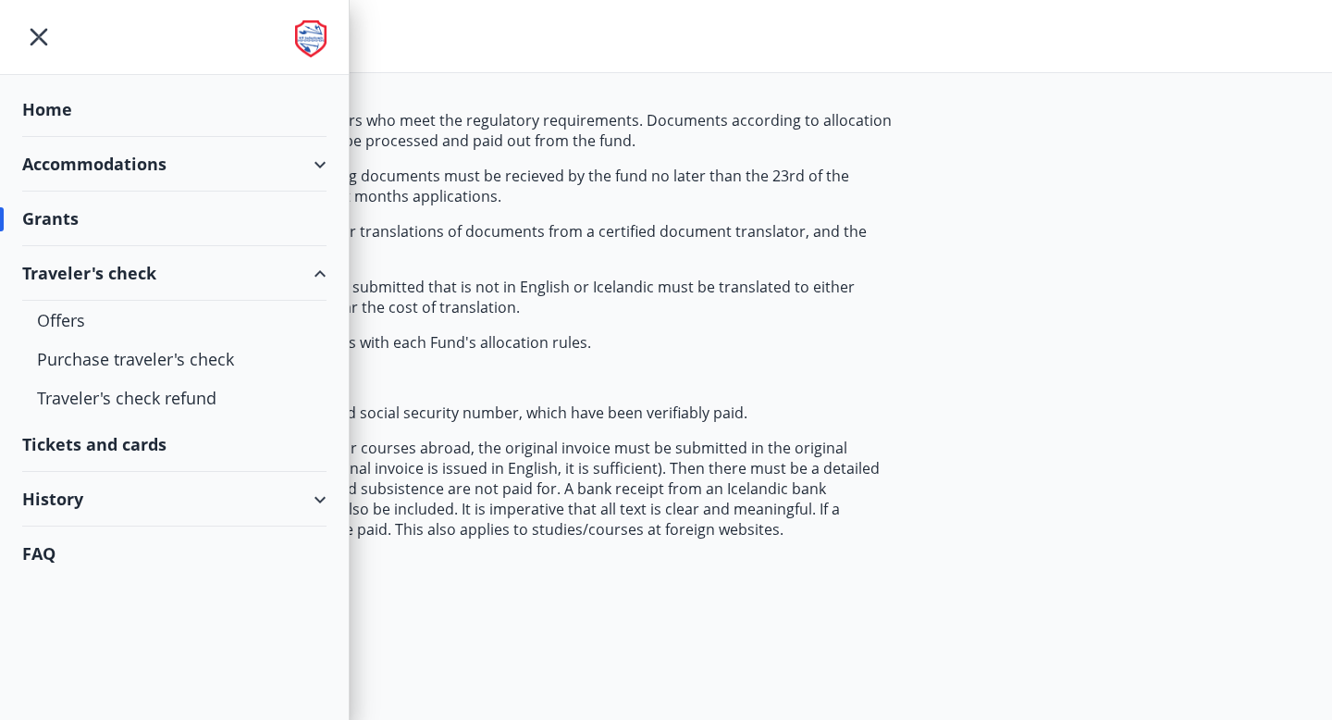
scroll to position [99, 0]
click at [321, 166] on div "Accommodations" at bounding box center [174, 164] width 304 height 55
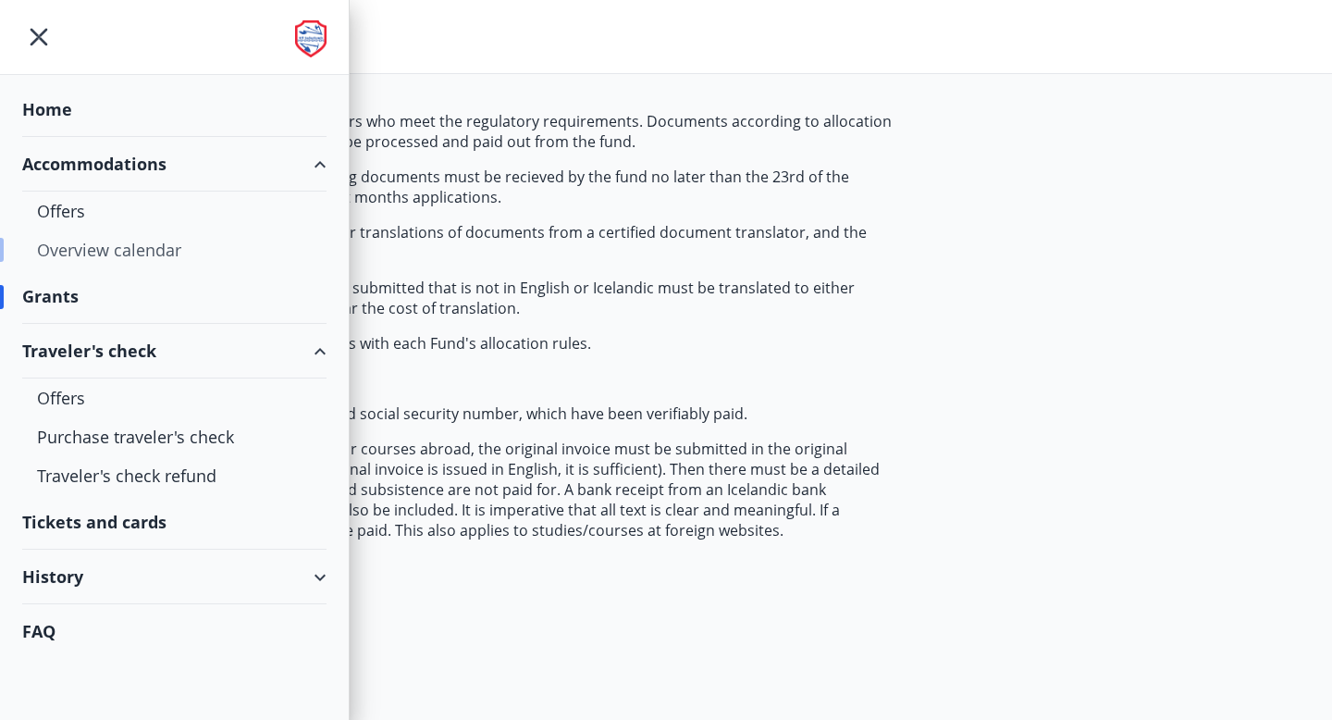
click at [81, 254] on div "Overview calendar" at bounding box center [174, 249] width 275 height 39
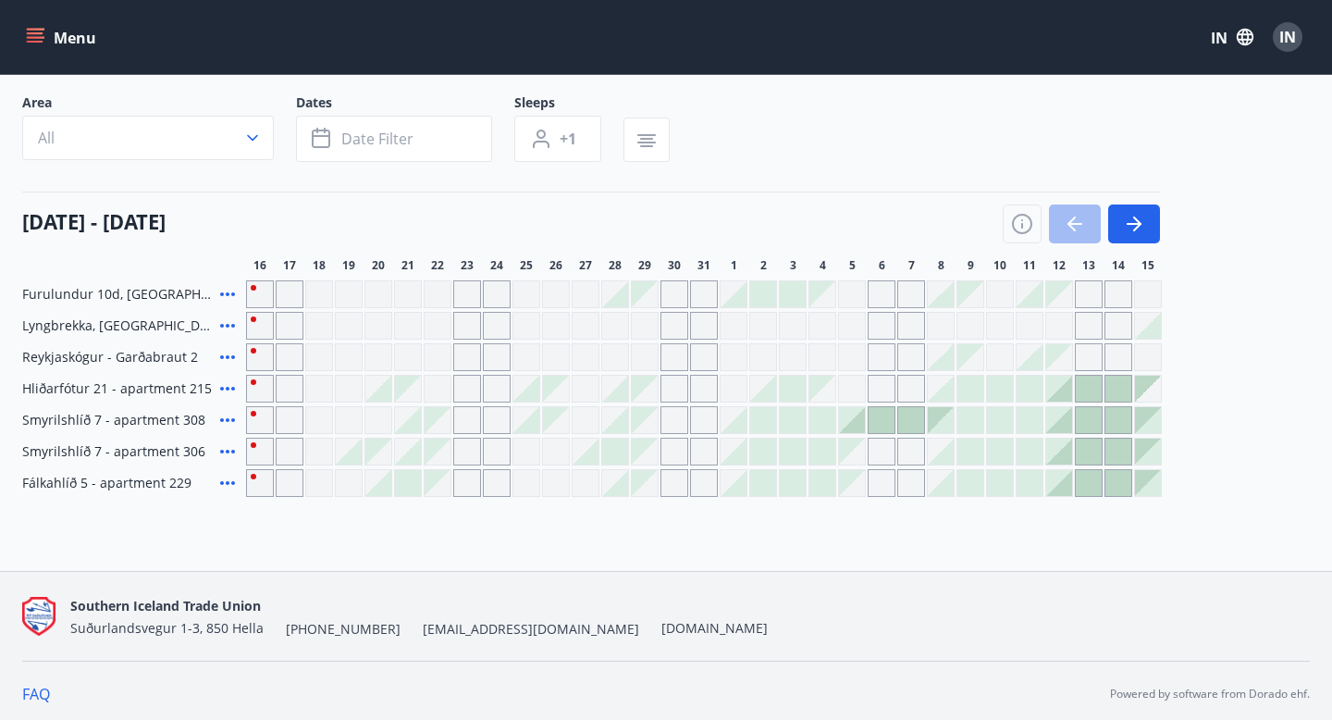
scroll to position [118, 0]
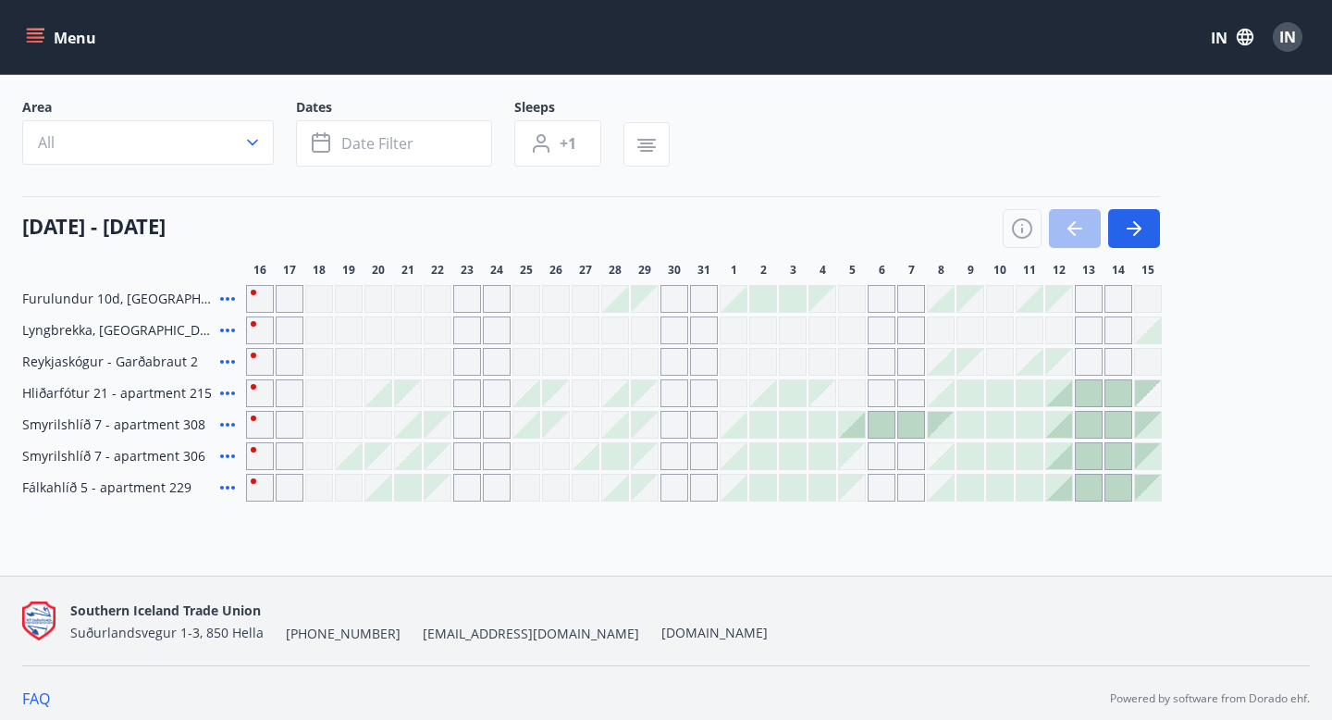
click at [235, 300] on icon at bounding box center [227, 299] width 22 height 22
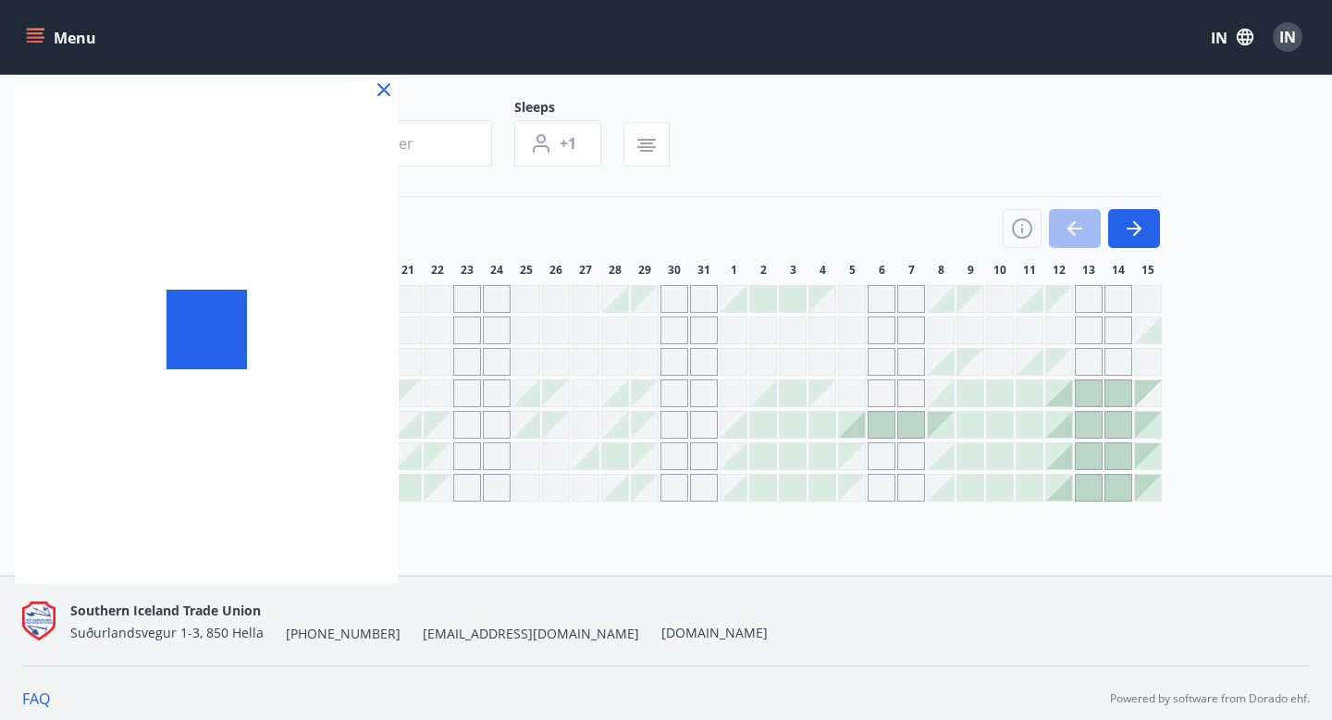
scroll to position [111, 0]
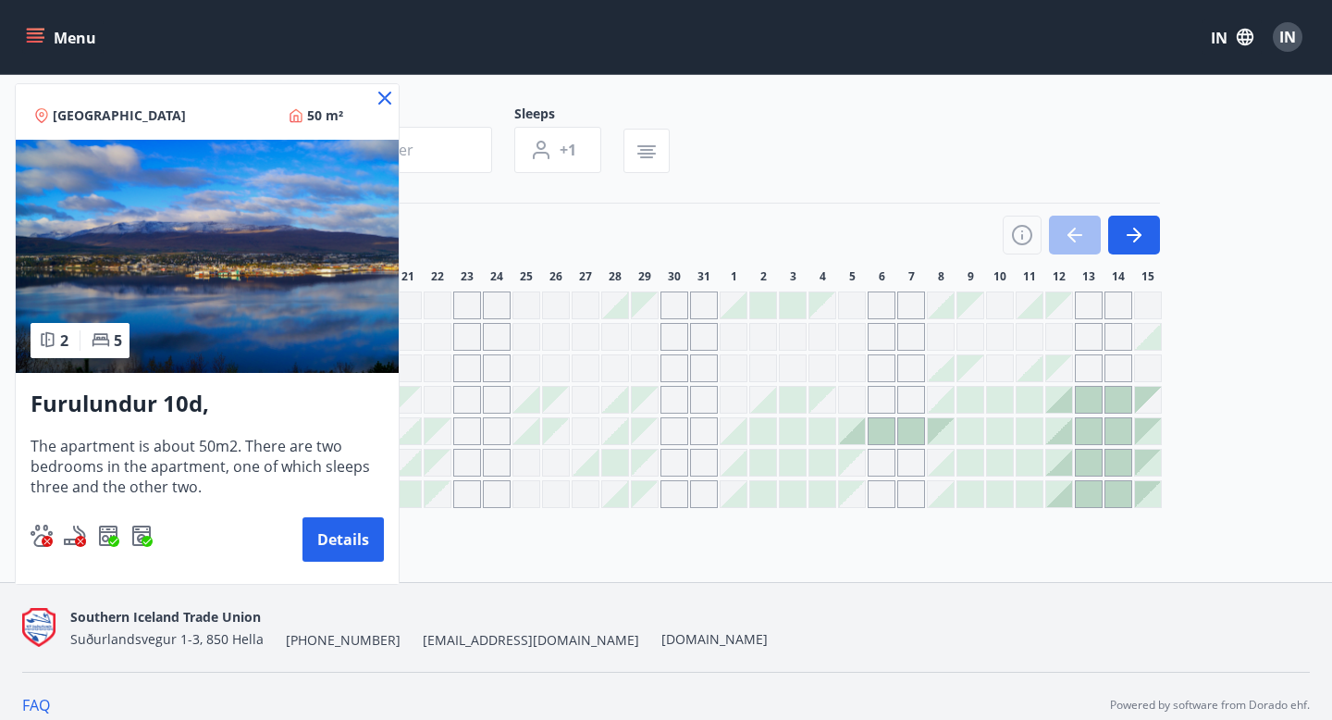
click at [384, 100] on icon at bounding box center [385, 98] width 22 height 22
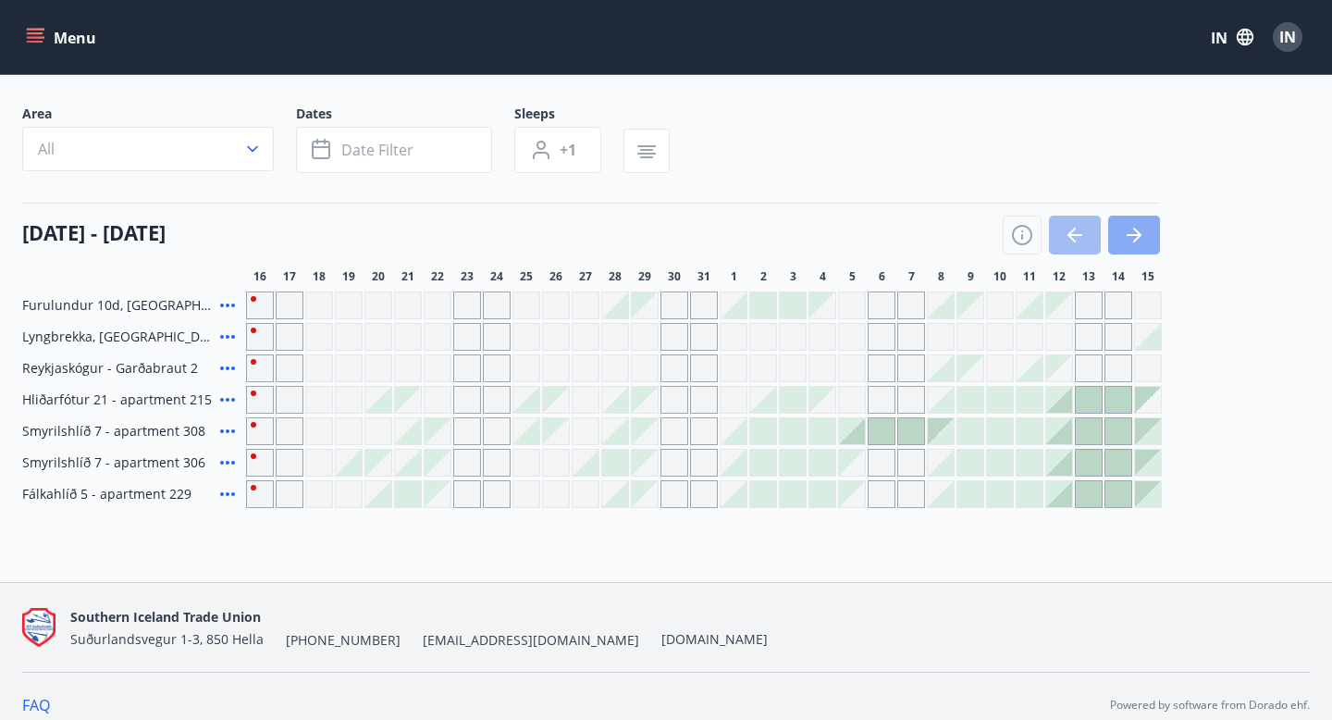
click at [1145, 241] on button "button" at bounding box center [1134, 235] width 52 height 39
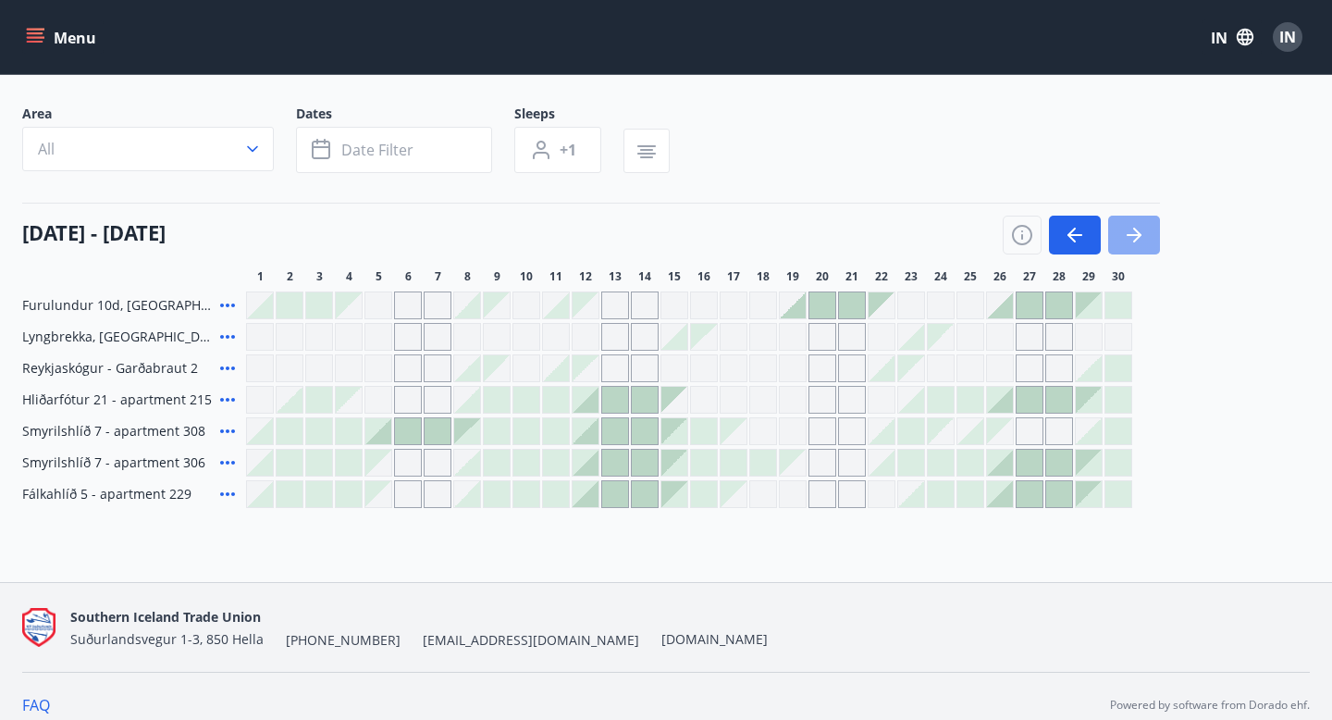
click at [1134, 243] on icon "button" at bounding box center [1134, 235] width 22 height 22
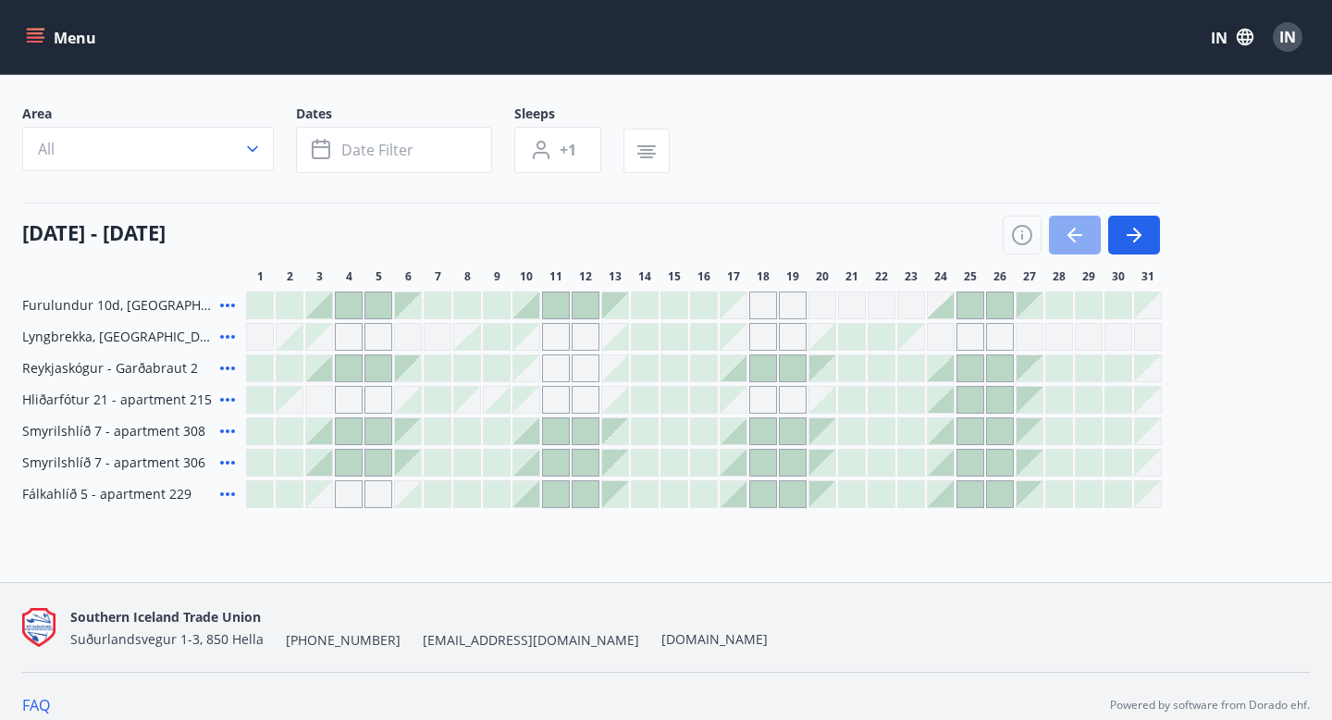
click at [1050, 229] on button "button" at bounding box center [1075, 235] width 52 height 39
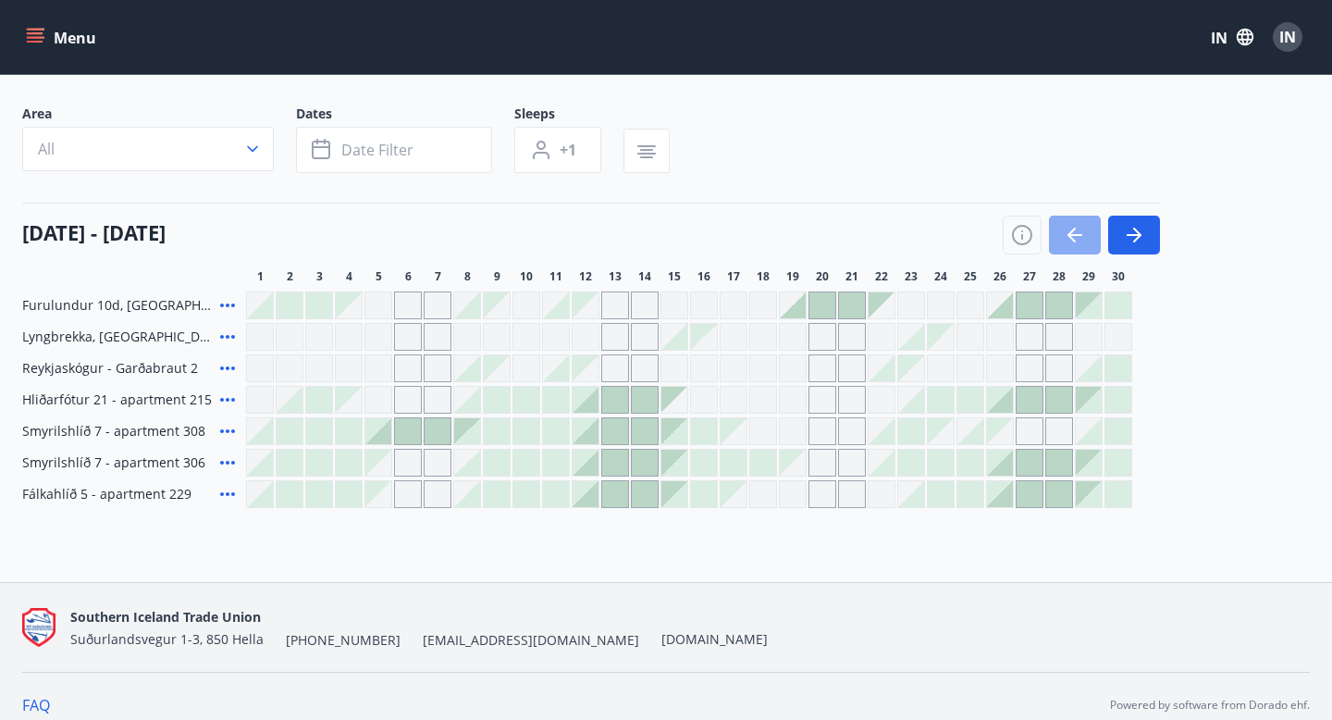
click at [1050, 229] on button "button" at bounding box center [1075, 235] width 52 height 39
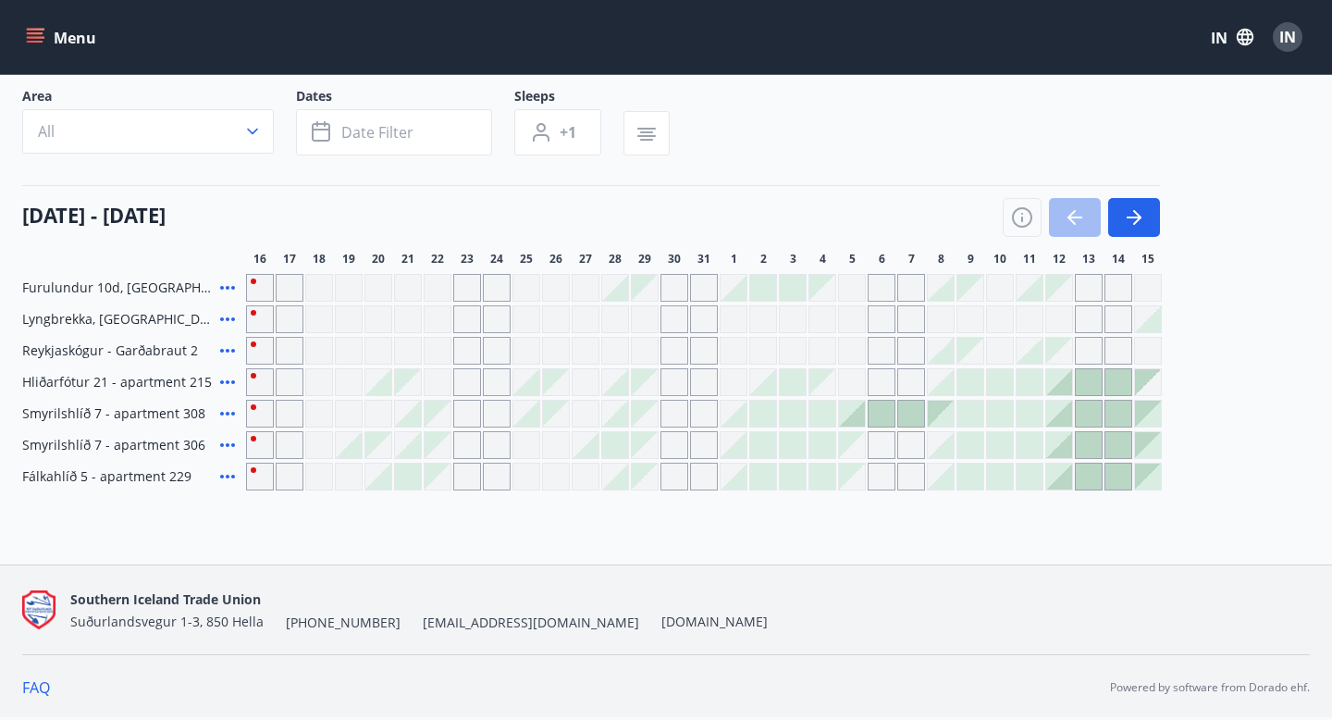
scroll to position [0, 0]
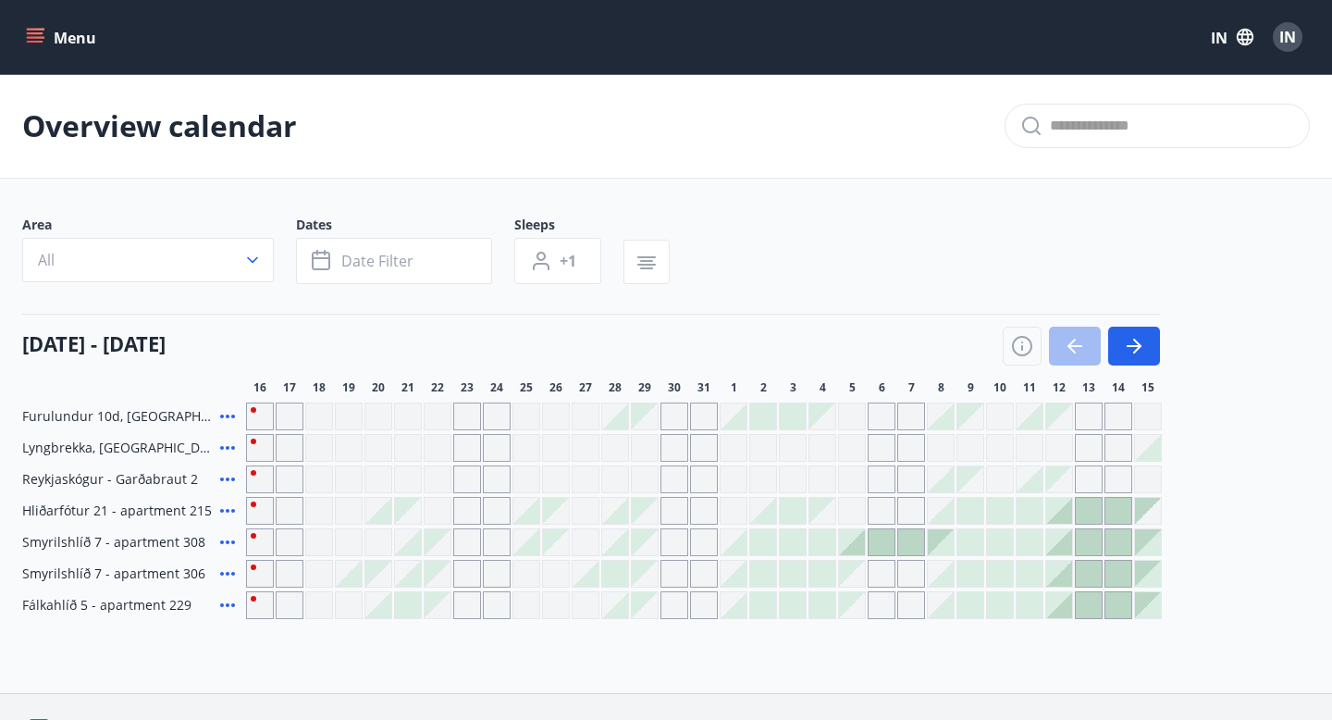
click at [25, 33] on button "Menu" at bounding box center [62, 36] width 81 height 33
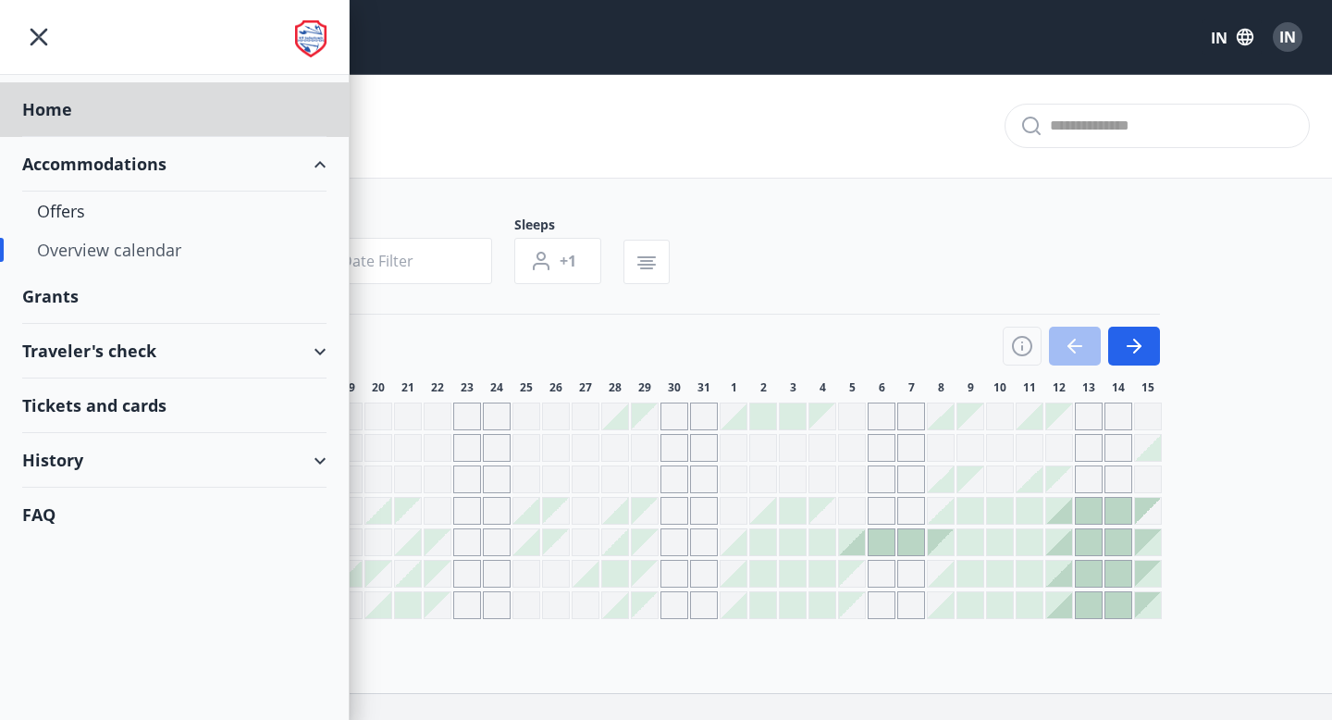
click at [43, 120] on font "Grants" at bounding box center [47, 109] width 50 height 22
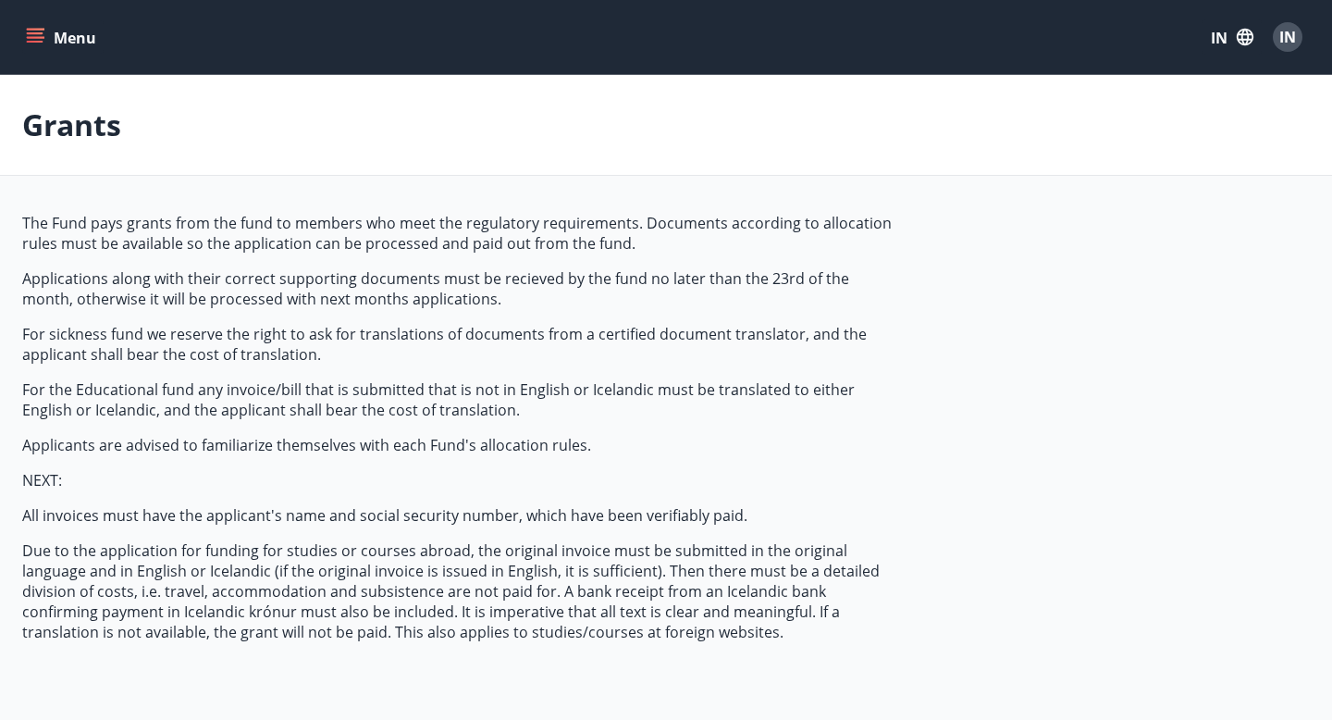
type input "***"
click at [1292, 44] on font "IN" at bounding box center [1288, 37] width 17 height 20
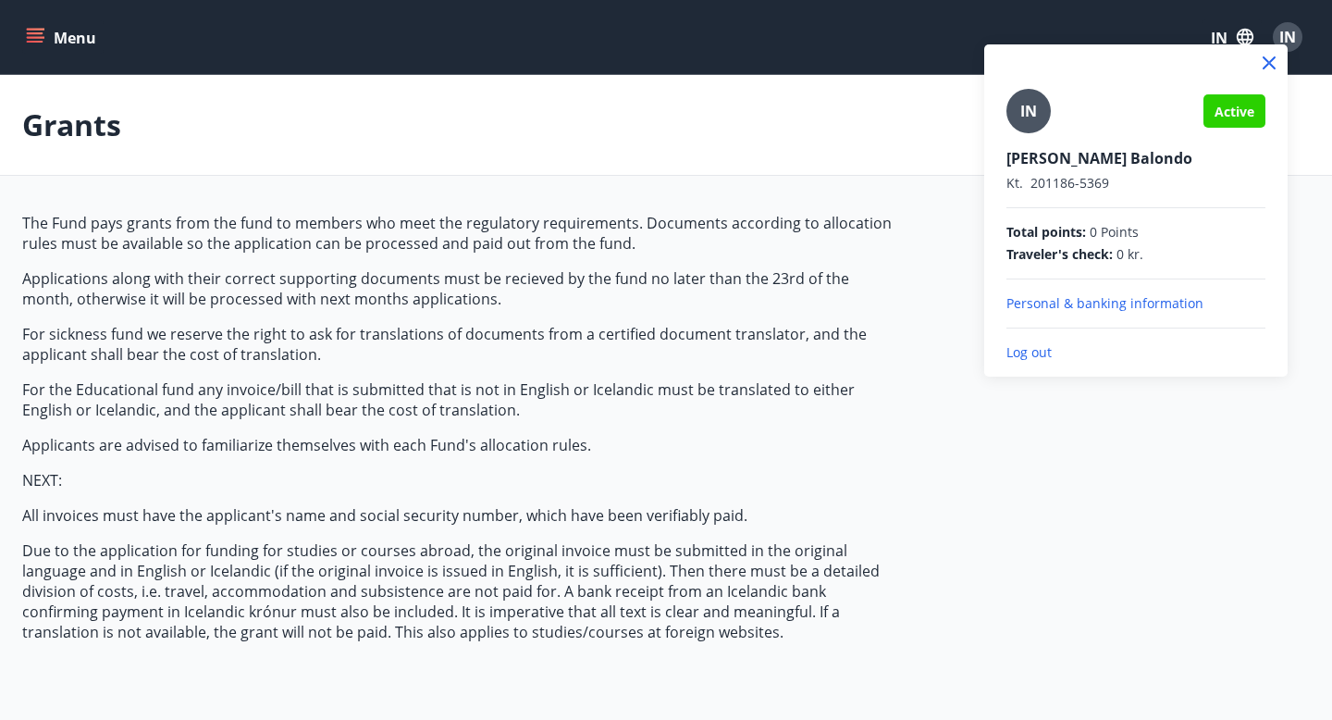
click at [35, 31] on div at bounding box center [666, 360] width 1332 height 720
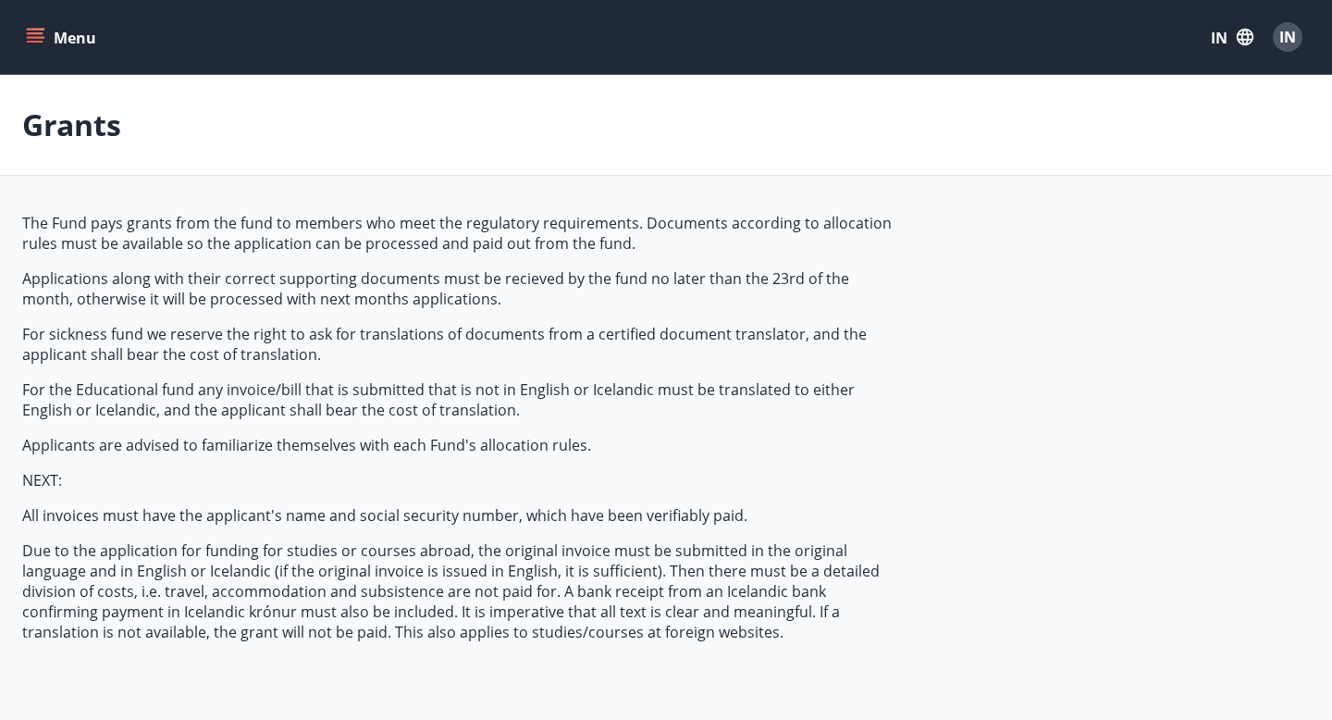
click at [35, 31] on icon "menu" at bounding box center [35, 37] width 19 height 19
click at [960, 171] on div "Grants" at bounding box center [666, 125] width 1332 height 101
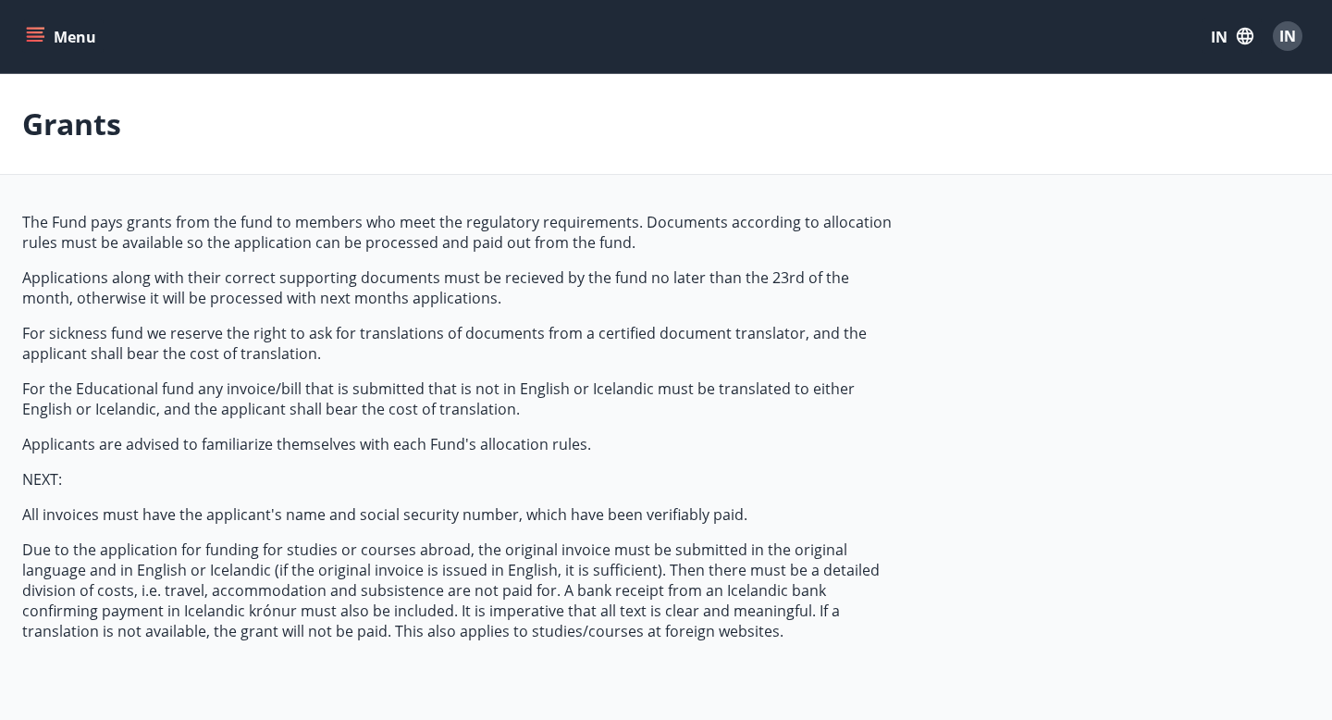
click at [1290, 42] on font "IN" at bounding box center [1288, 36] width 17 height 20
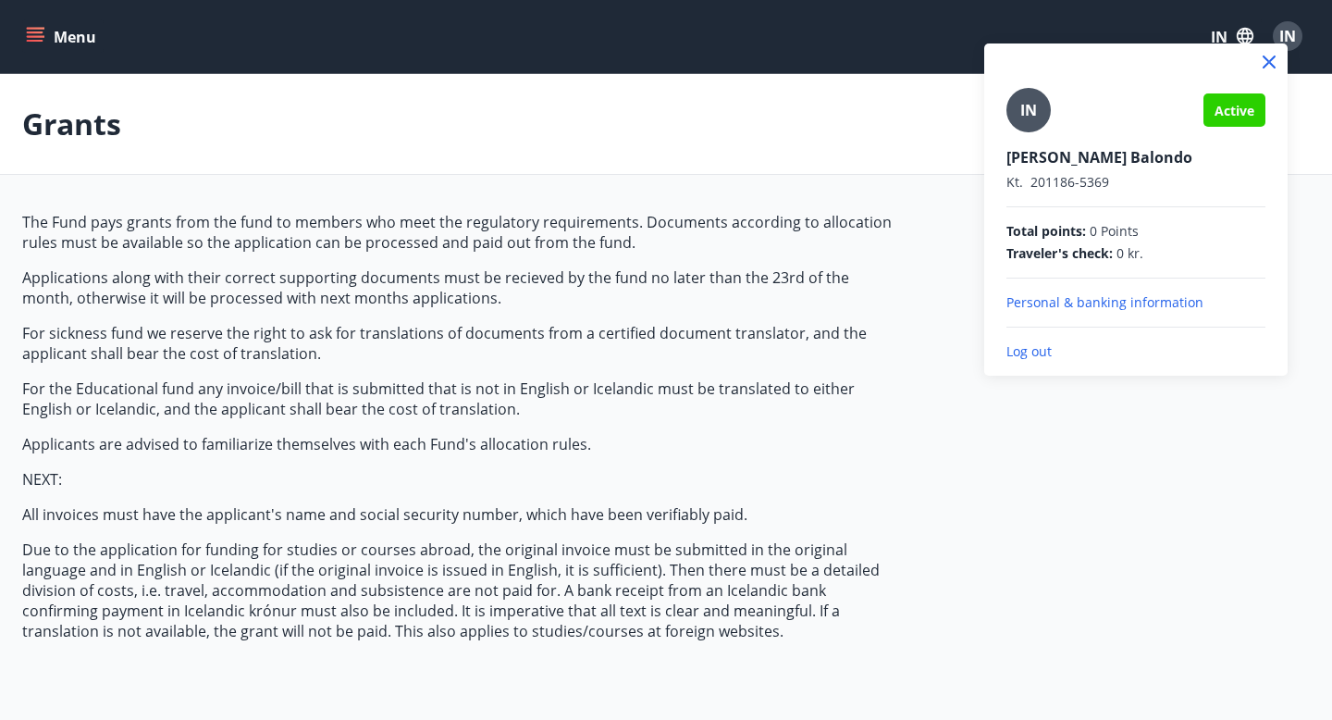
click at [1030, 353] on font "Log out" at bounding box center [1029, 351] width 45 height 18
